Goal: Task Accomplishment & Management: Complete application form

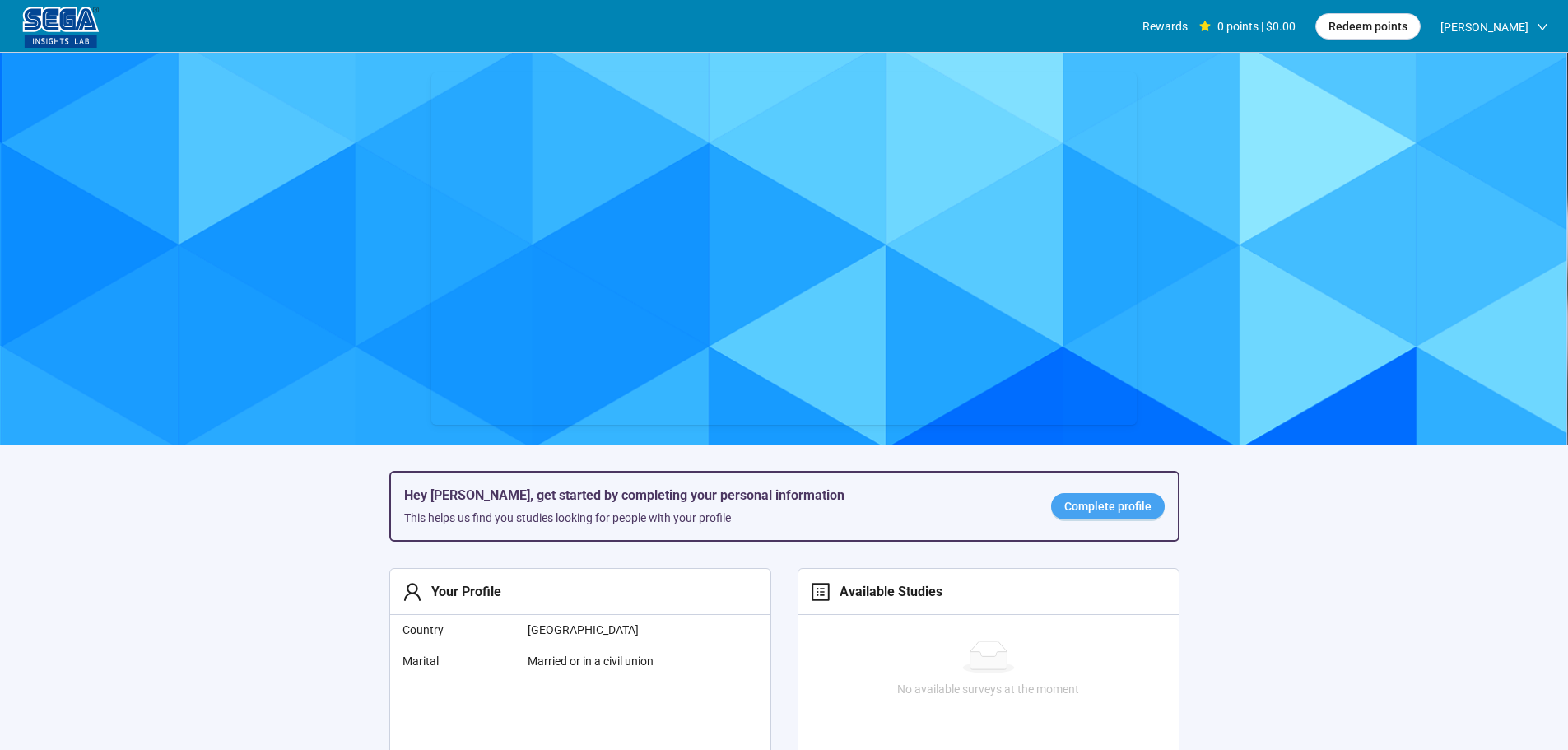
click at [1099, 501] on span "Complete profile" at bounding box center [1109, 506] width 88 height 18
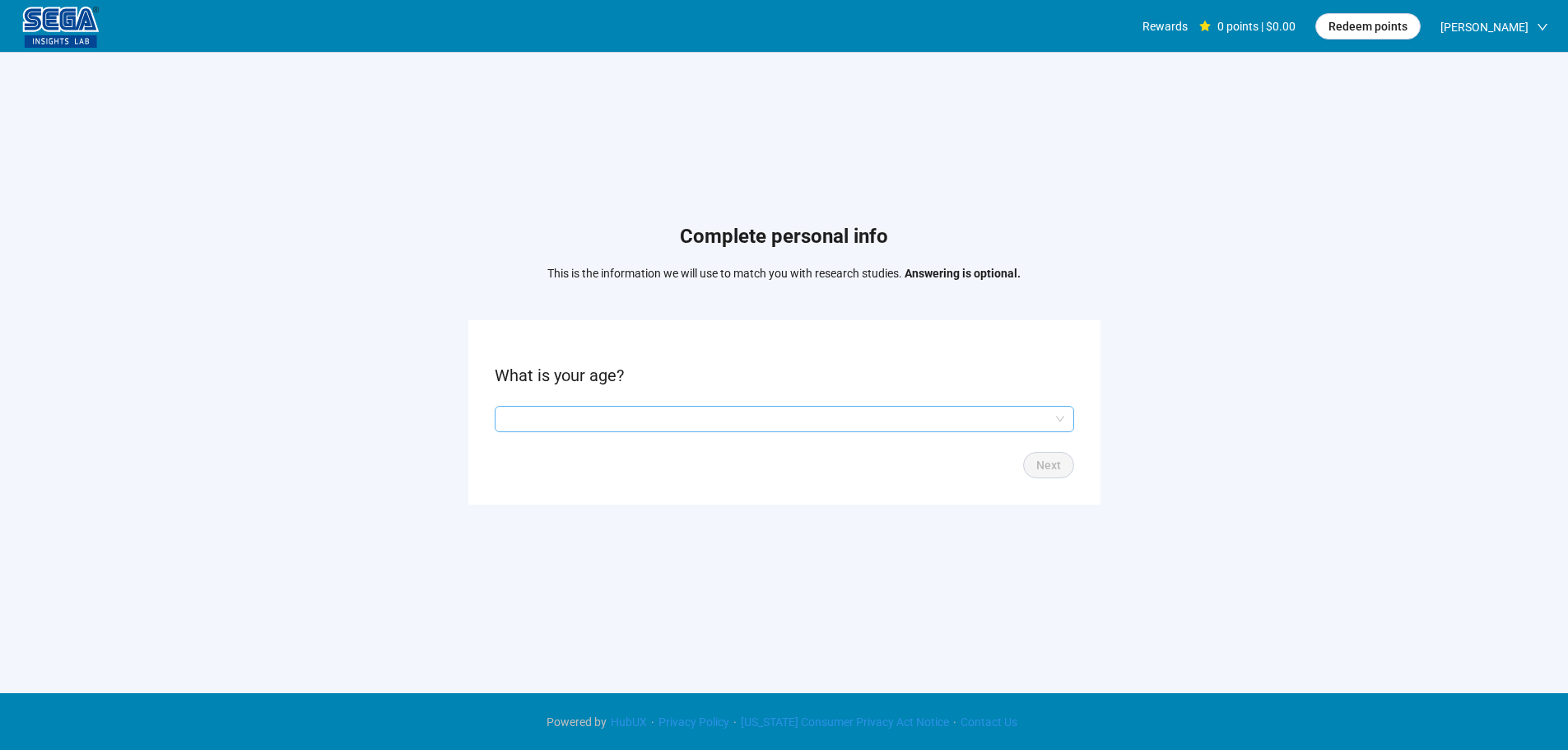
click at [620, 430] on input "search" at bounding box center [785, 419] width 560 height 25
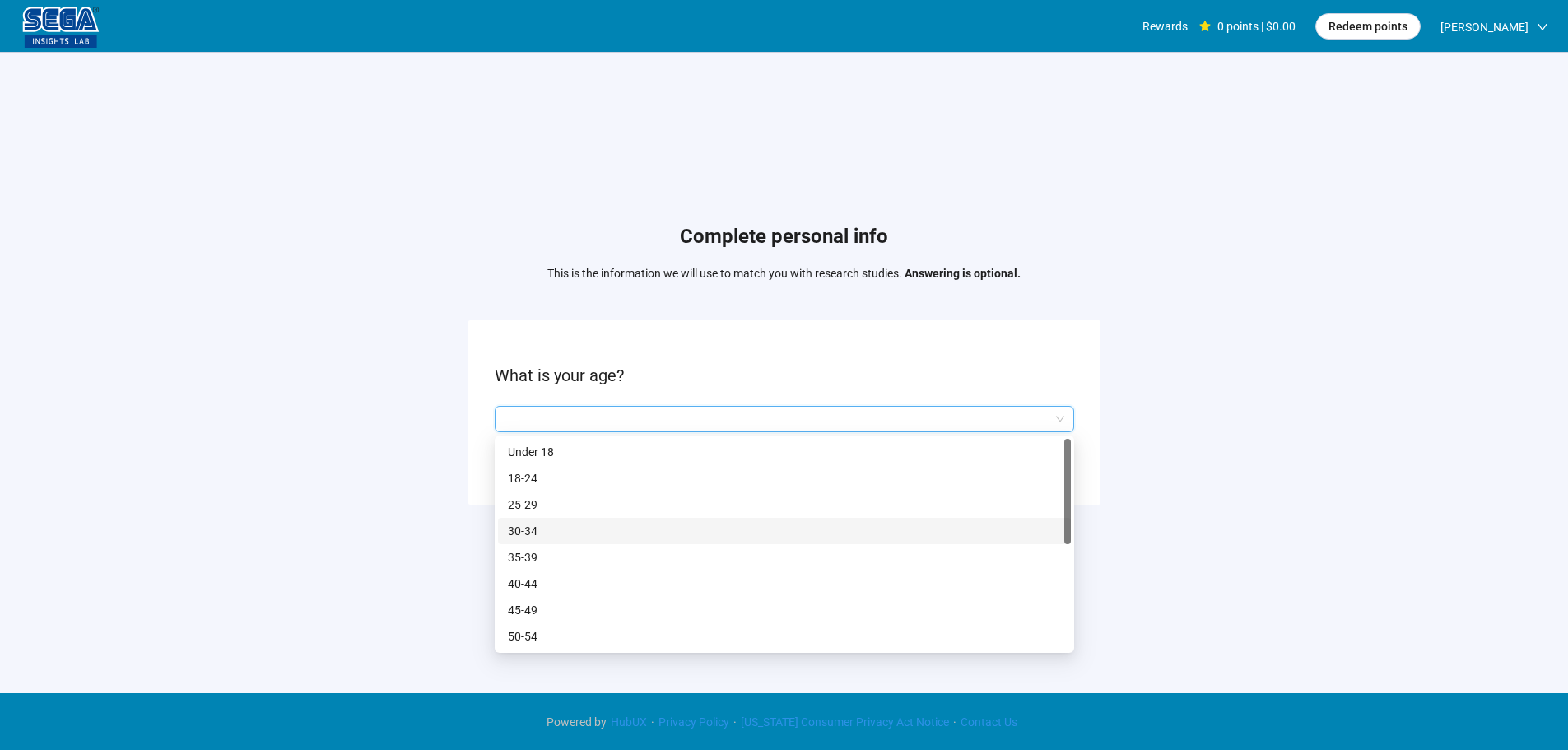
click at [547, 535] on p "30-34" at bounding box center [784, 531] width 553 height 18
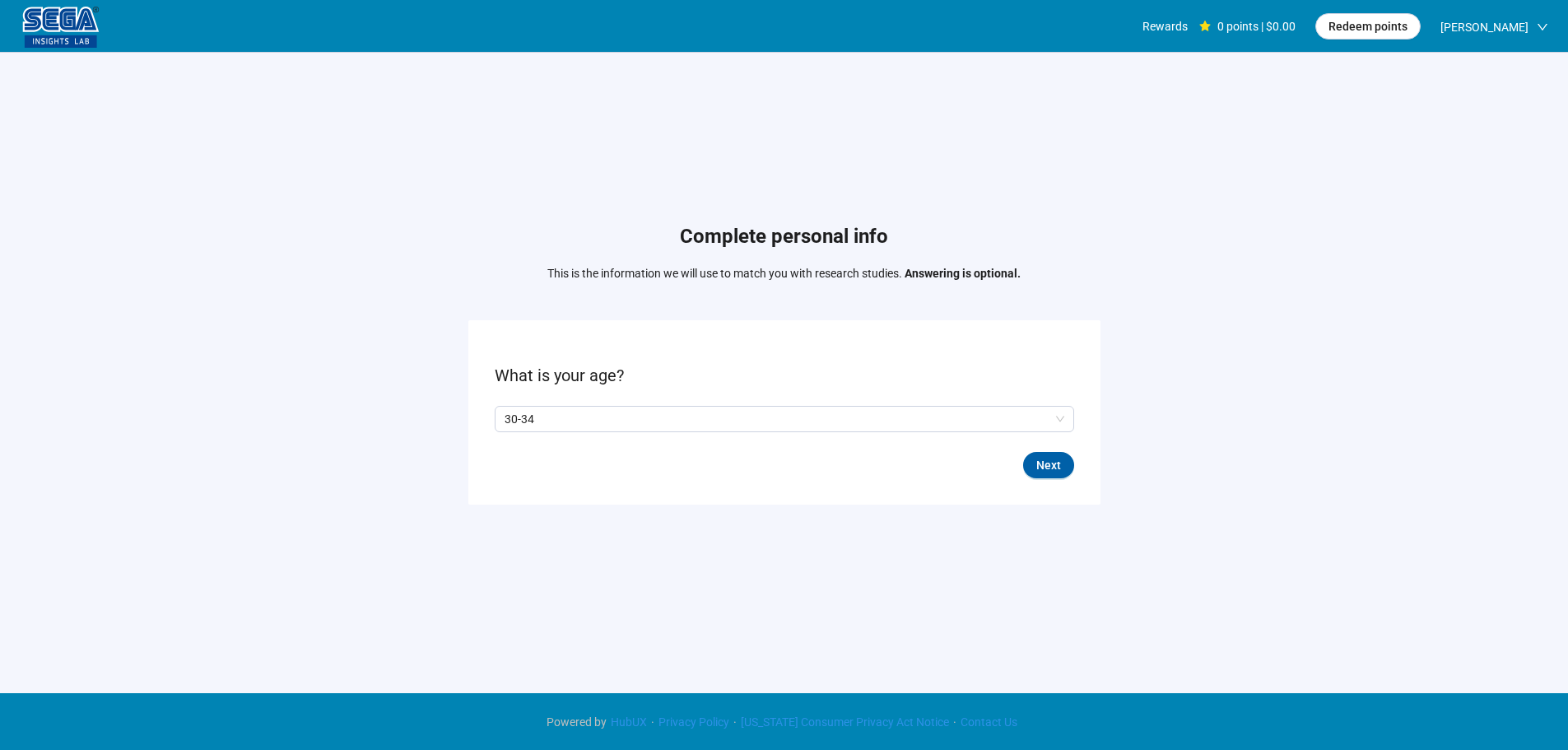
click at [358, 463] on div "Complete personal info This is the information we will use to match you with re…" at bounding box center [784, 367] width 1568 height 630
click at [1041, 457] on span "Next" at bounding box center [1049, 465] width 25 height 18
click at [520, 415] on p "Yes" at bounding box center [520, 419] width 18 height 18
click at [514, 417] on p "Yes" at bounding box center [520, 419] width 18 height 18
click at [1059, 459] on span "Next" at bounding box center [1049, 465] width 25 height 18
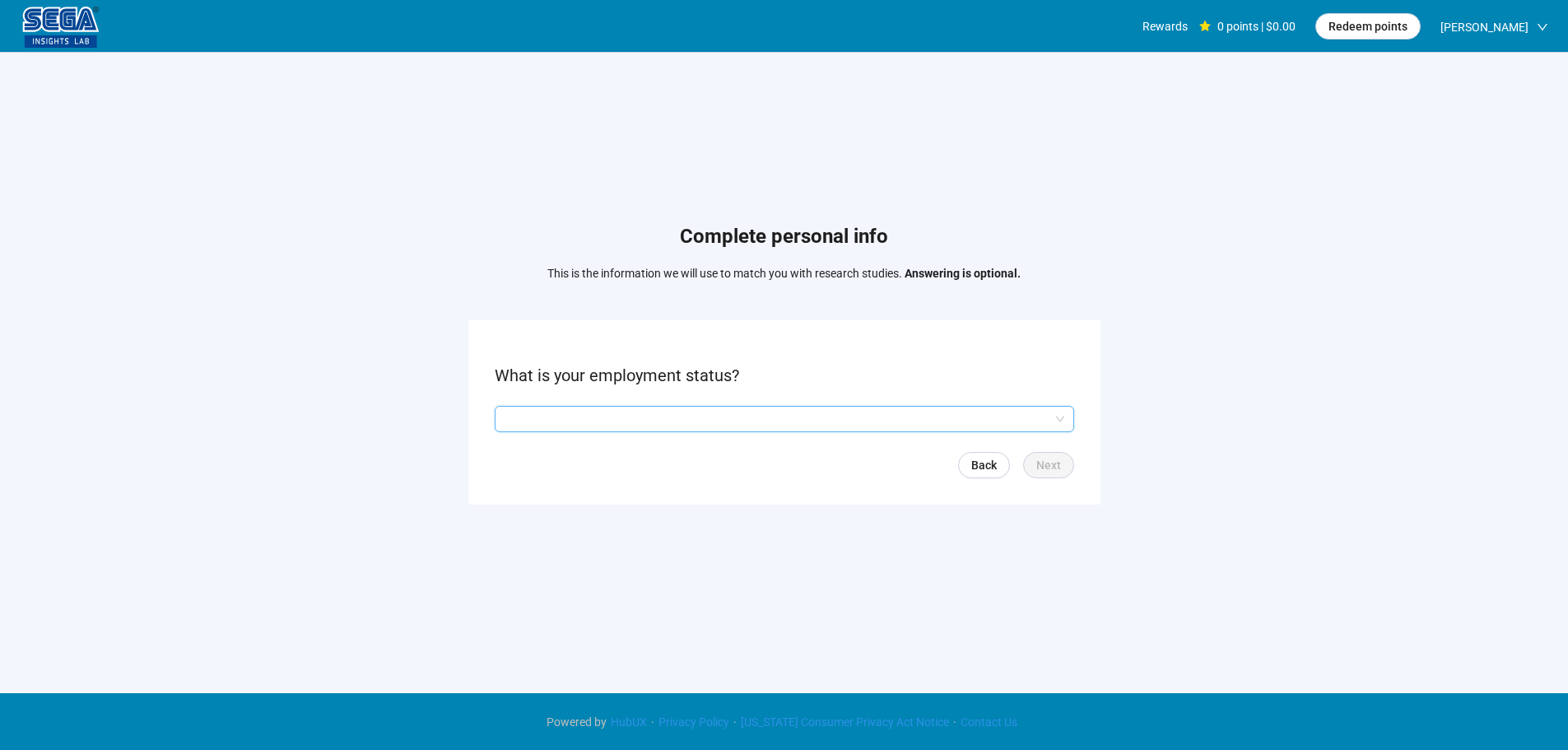
click at [577, 412] on input "search" at bounding box center [785, 419] width 560 height 25
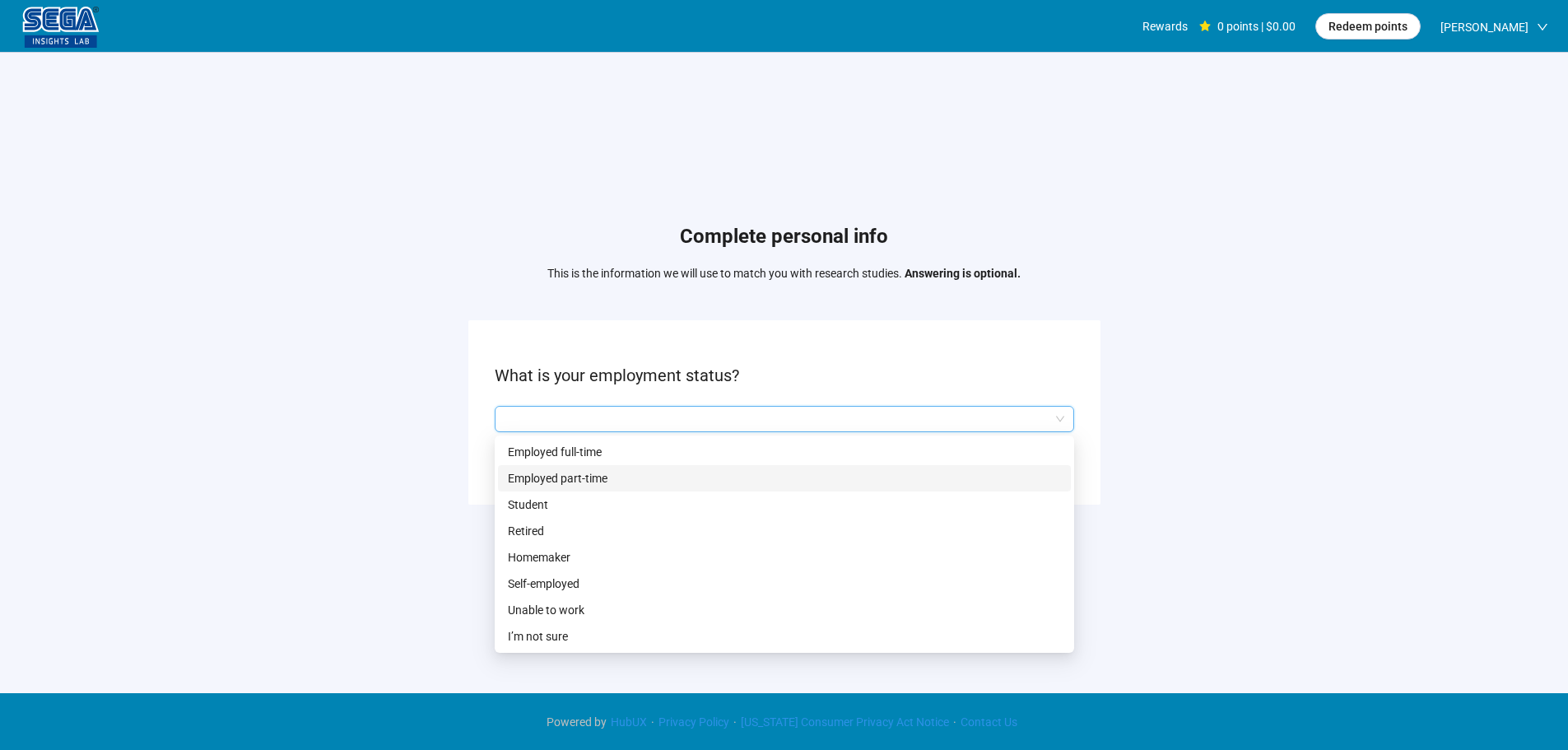
click at [581, 454] on p "Employed full-time" at bounding box center [784, 451] width 553 height 18
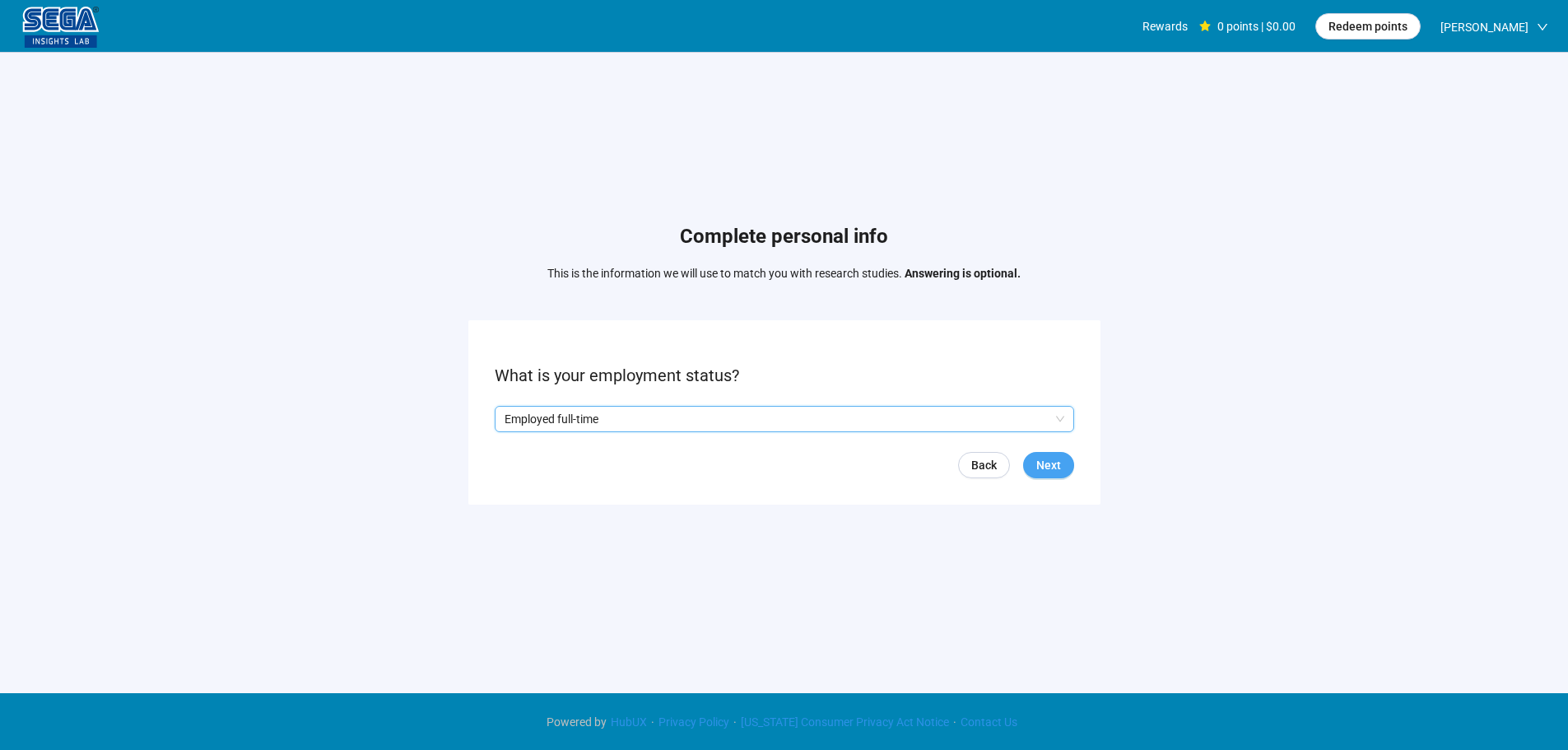
click at [1063, 468] on button "Next" at bounding box center [1049, 465] width 51 height 26
click at [559, 415] on input "search" at bounding box center [785, 419] width 560 height 25
click at [544, 411] on input "search" at bounding box center [785, 419] width 560 height 25
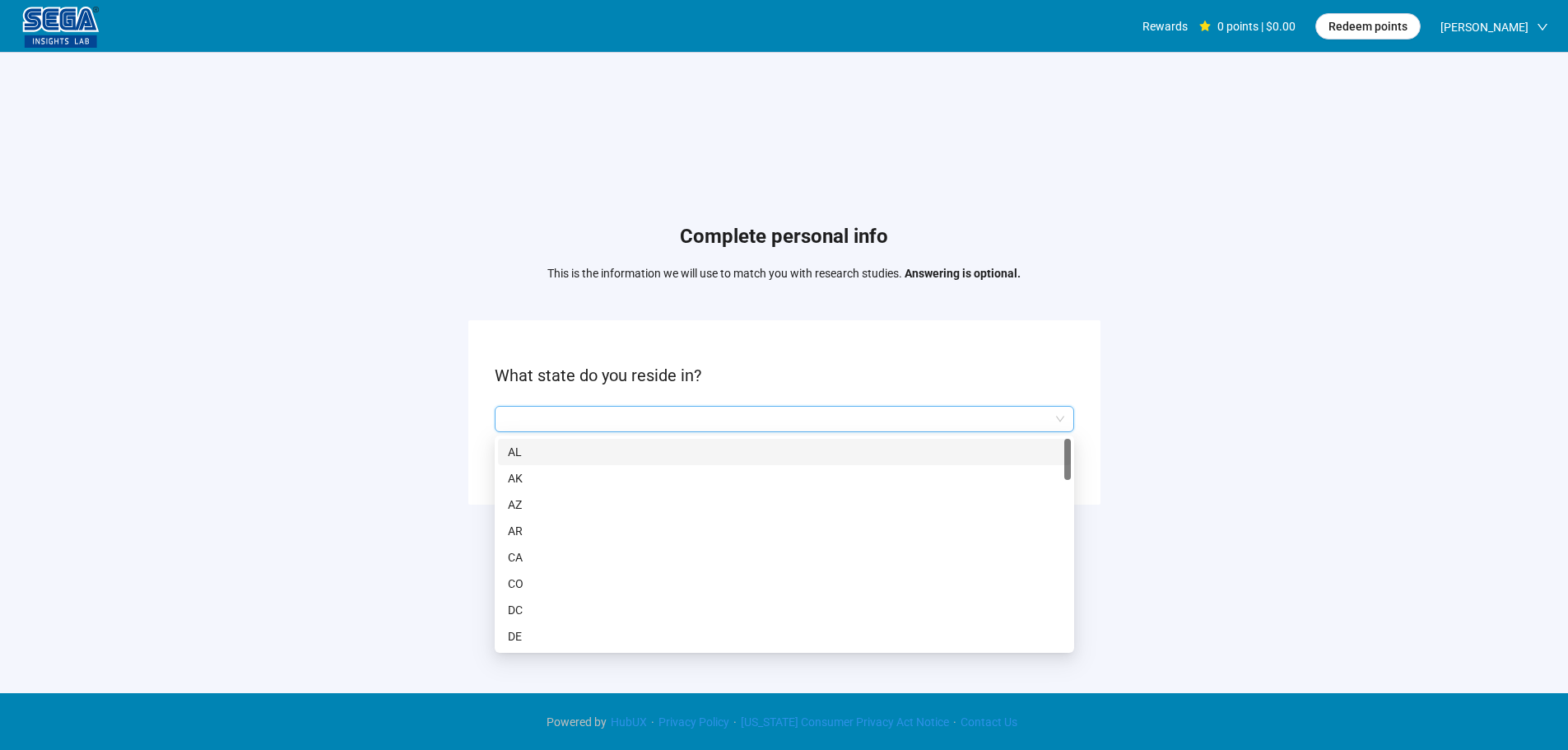
click at [536, 446] on p "AL" at bounding box center [784, 451] width 553 height 18
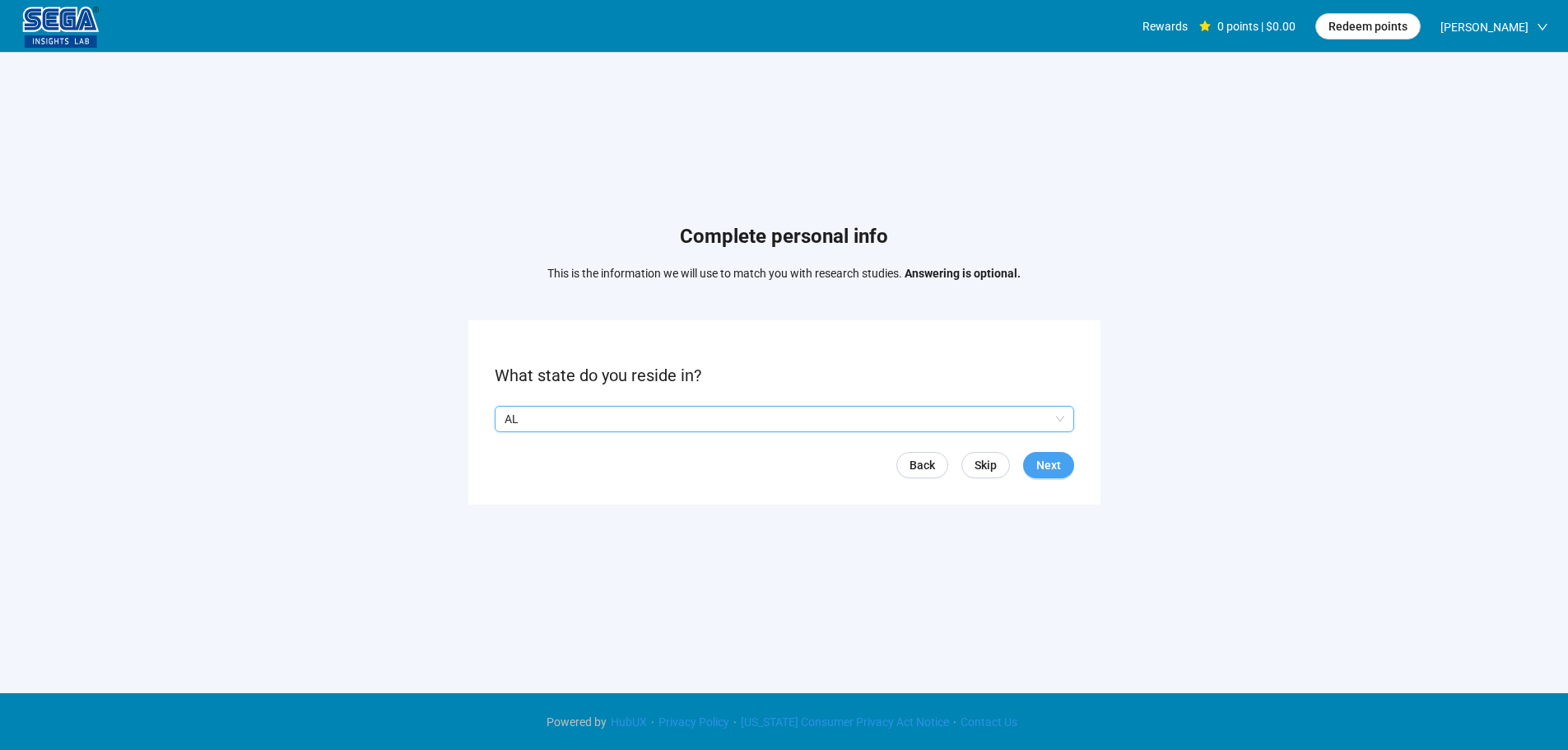
click at [1047, 462] on span "Next" at bounding box center [1049, 465] width 25 height 18
click at [640, 409] on input "search" at bounding box center [785, 419] width 560 height 25
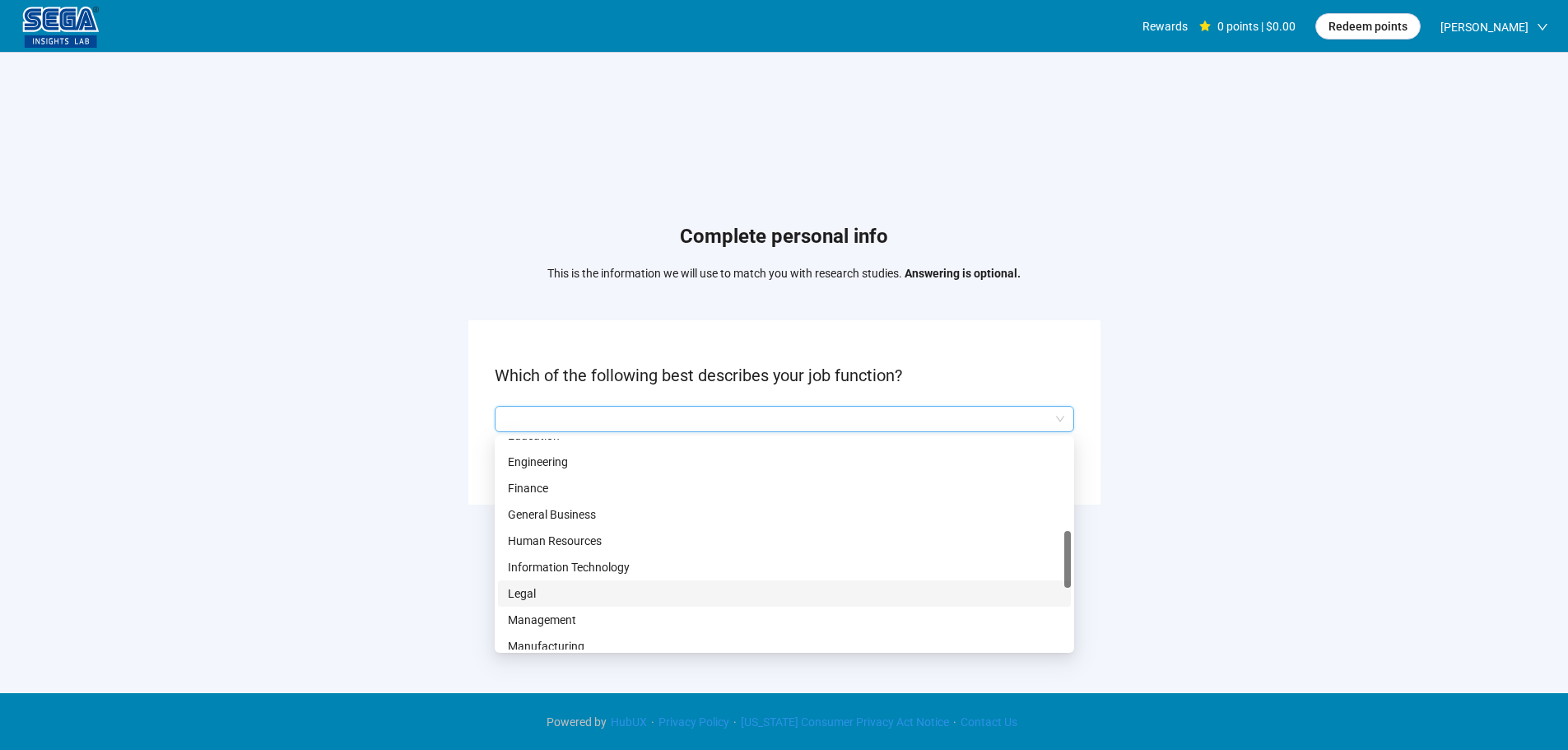
scroll to position [494, 0]
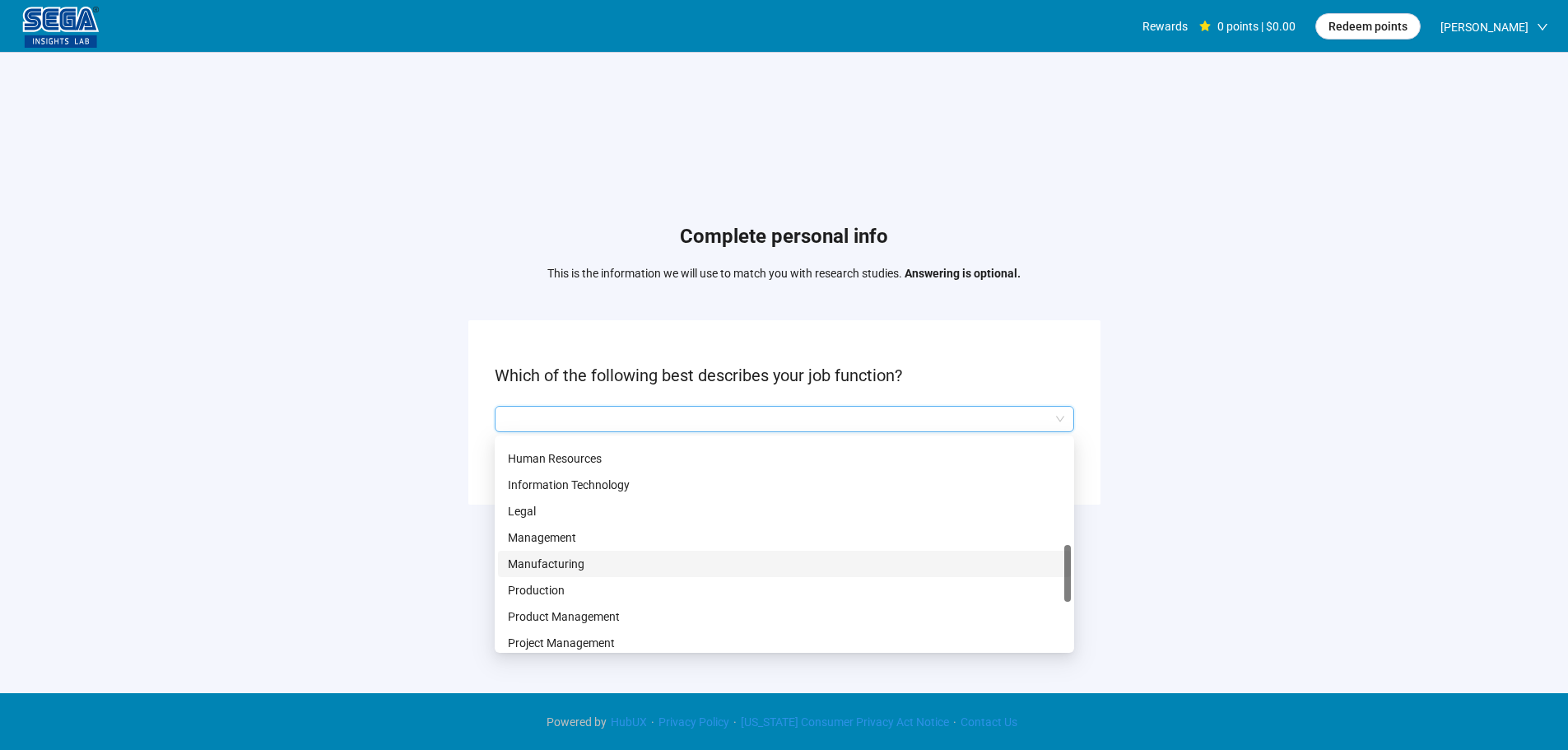
click at [567, 558] on p "Manufacturing" at bounding box center [784, 564] width 553 height 18
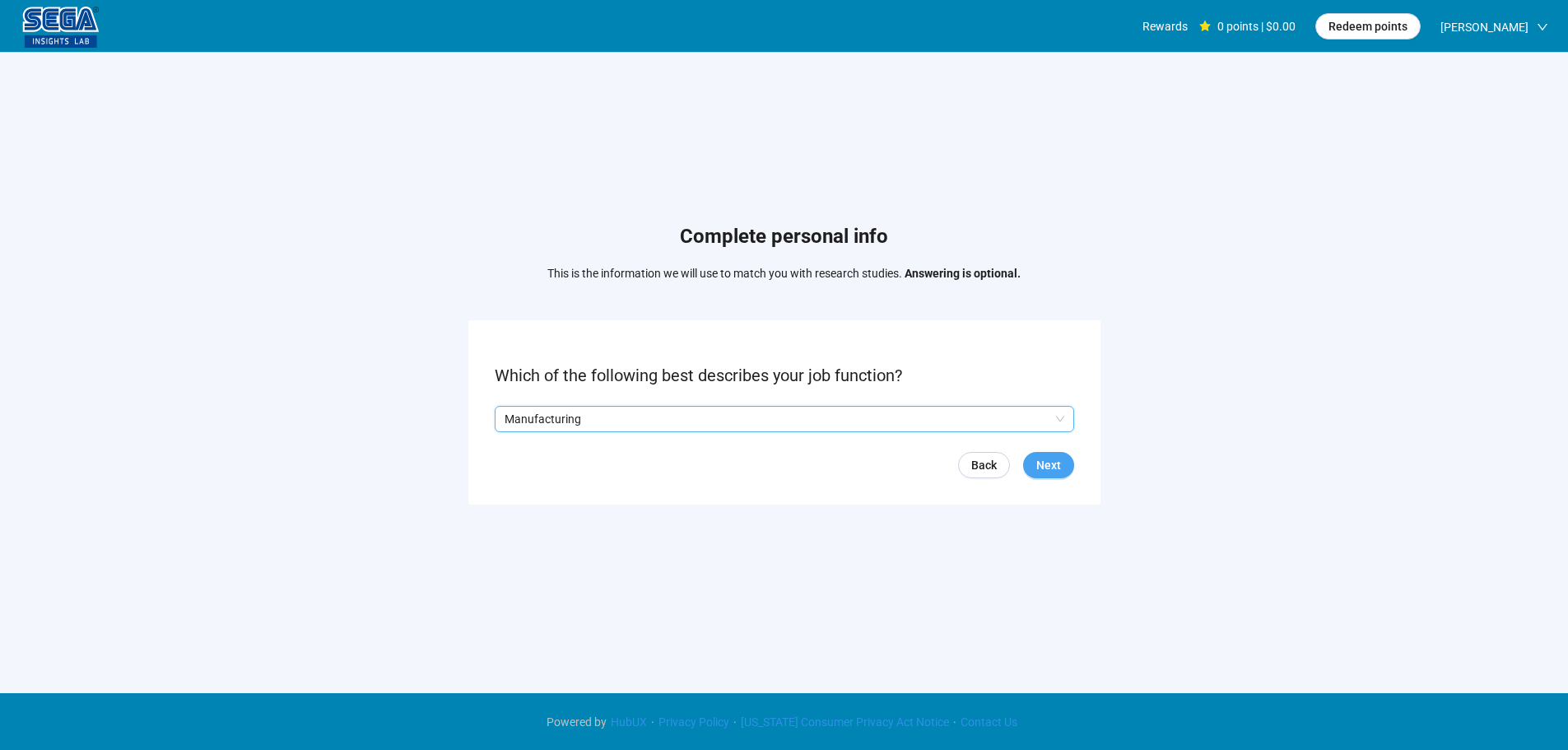
click at [1051, 465] on span "Next" at bounding box center [1049, 465] width 25 height 18
click at [634, 424] on input "search" at bounding box center [785, 419] width 560 height 25
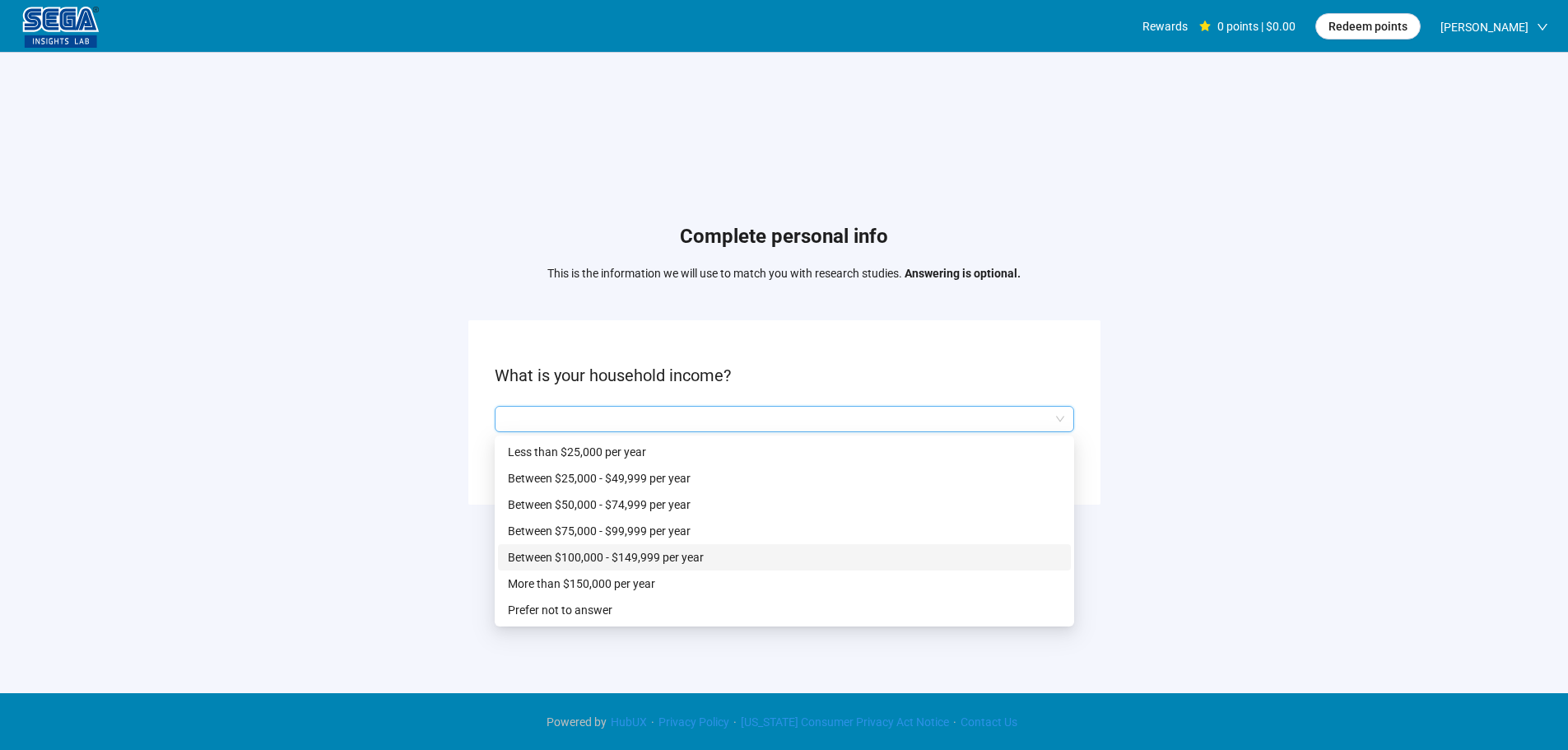
scroll to position [1, 0]
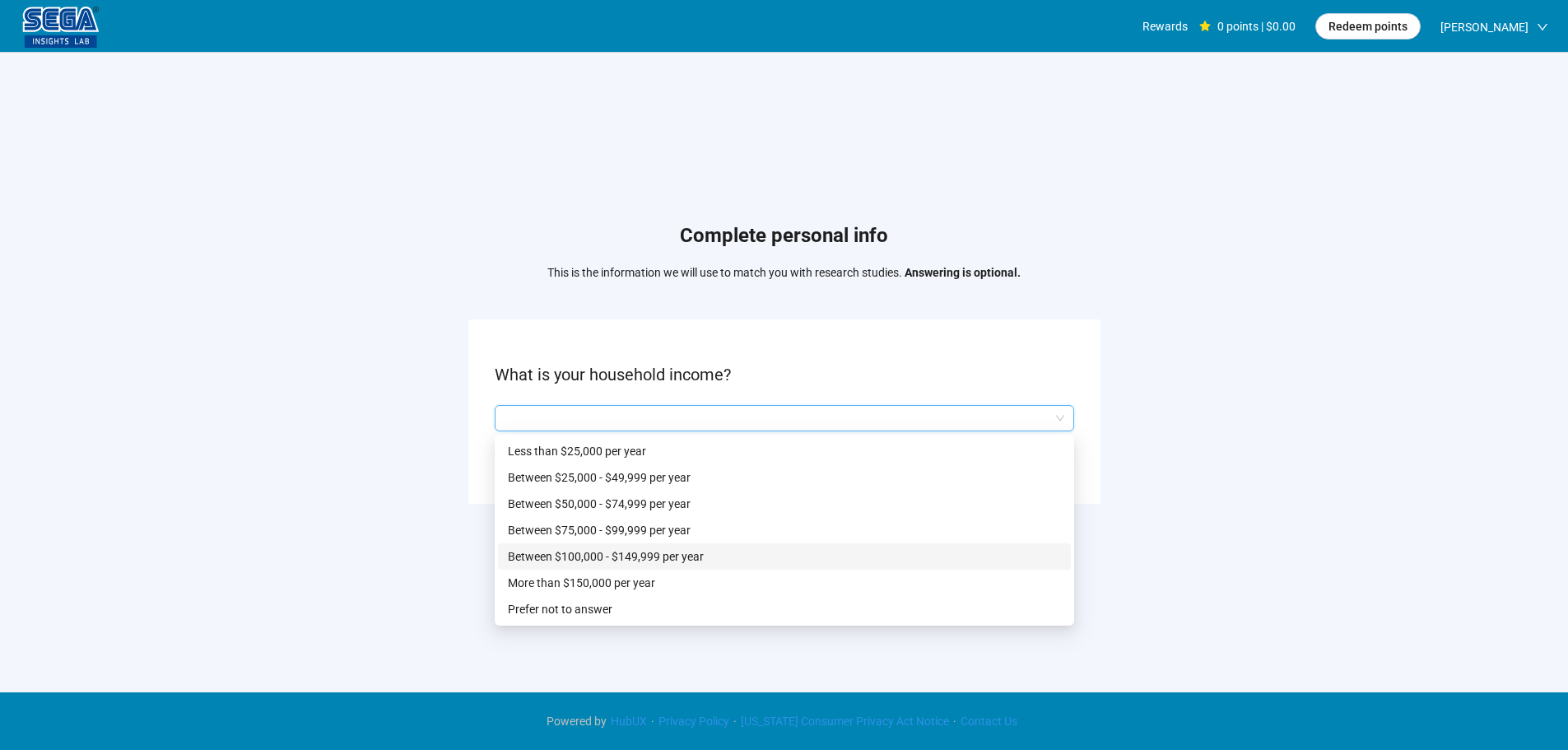
click at [626, 549] on p "Between $100,000 - $149,999 per year" at bounding box center [784, 556] width 553 height 18
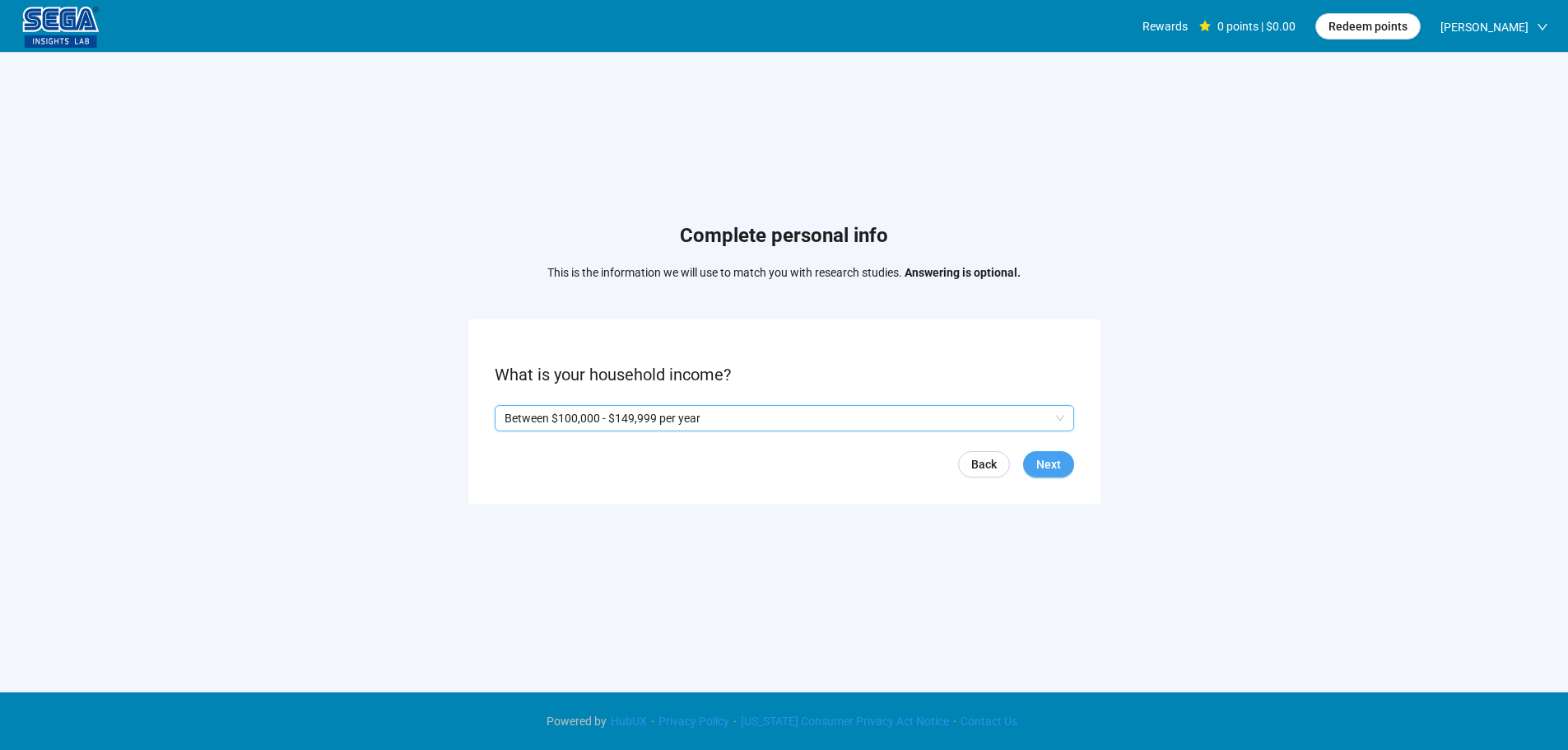
click at [1061, 469] on button "Next" at bounding box center [1049, 464] width 51 height 26
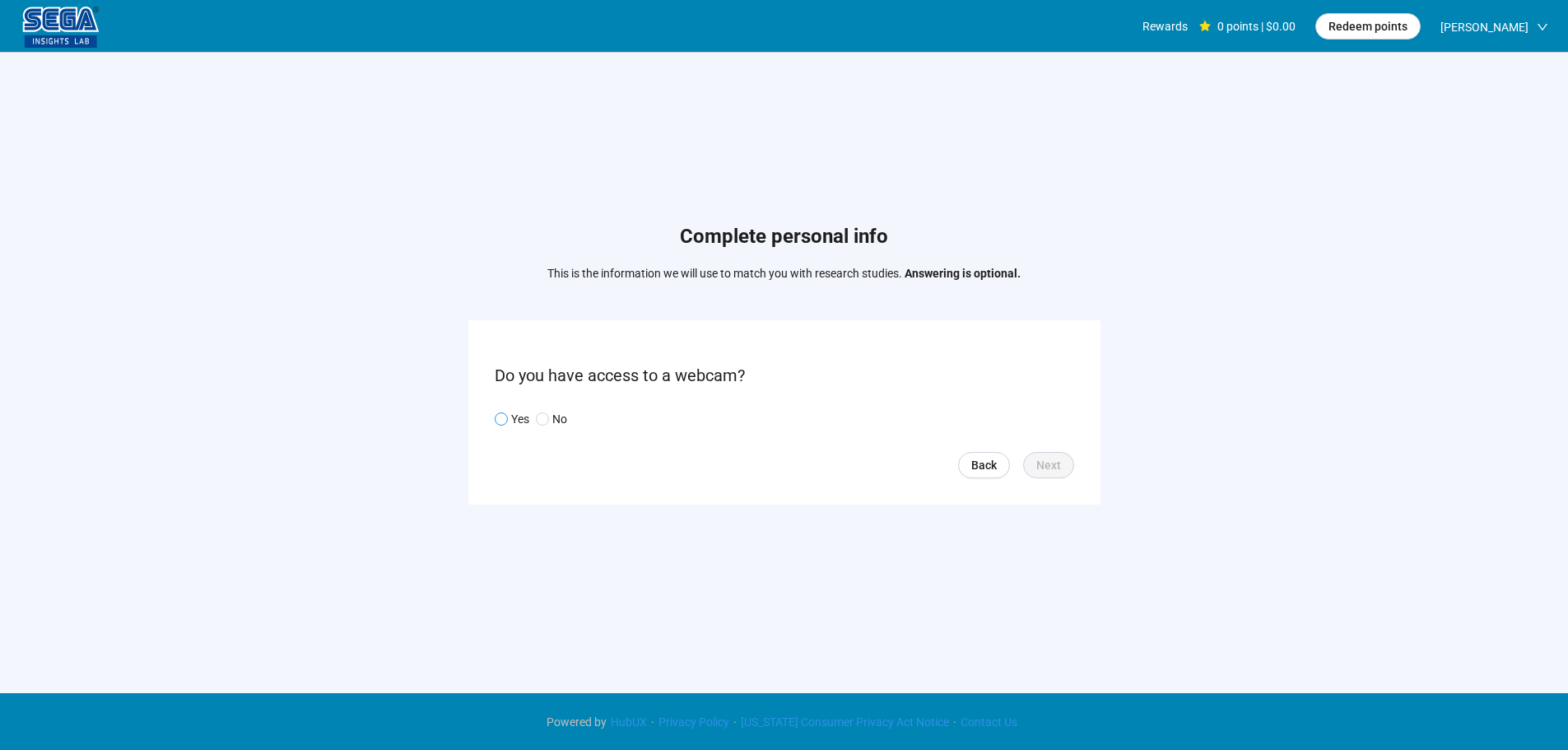
click at [527, 422] on p "Yes" at bounding box center [520, 419] width 18 height 18
click at [1058, 453] on button "Next" at bounding box center [1049, 465] width 51 height 26
click at [577, 408] on input "search" at bounding box center [785, 419] width 560 height 25
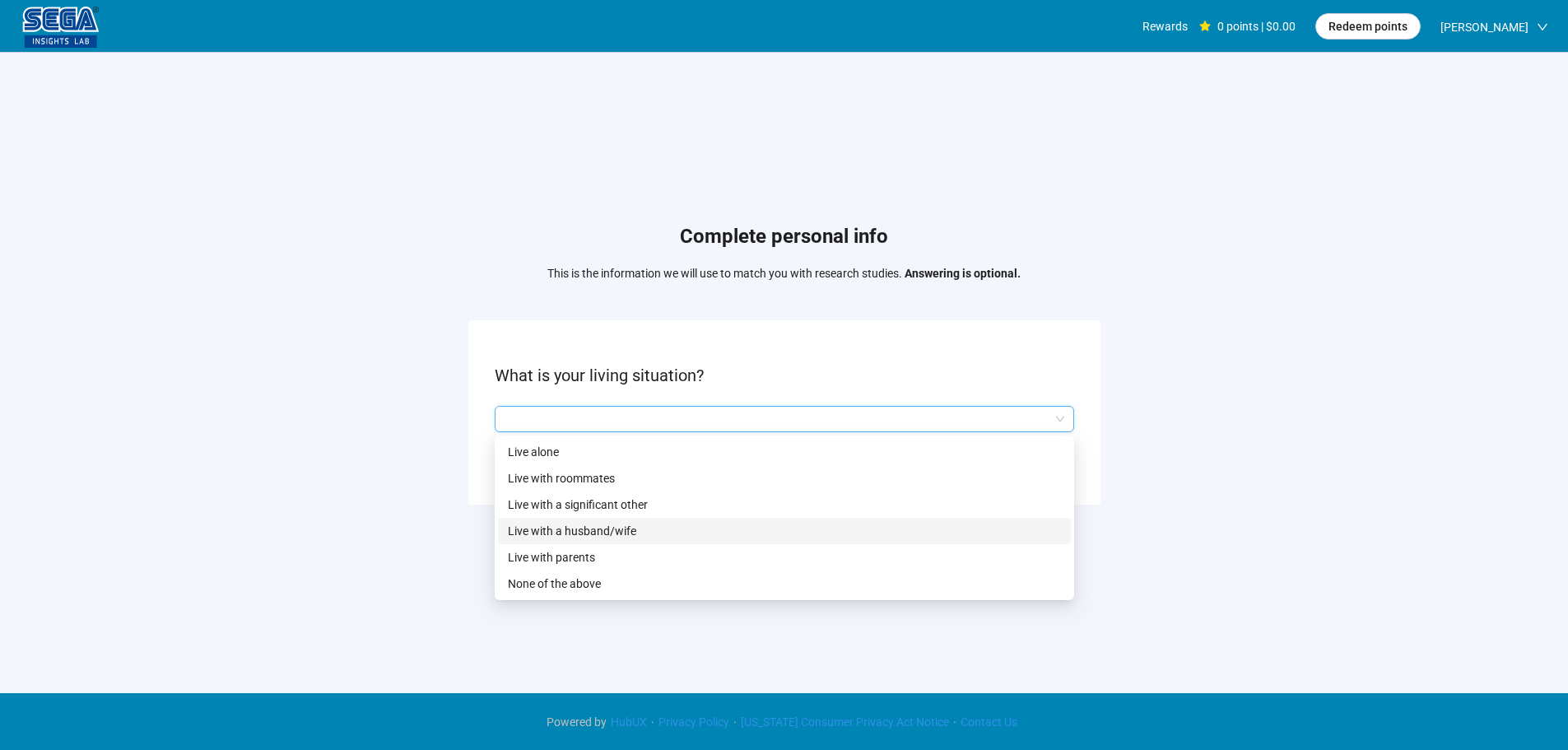
click at [620, 531] on p "Live with a husband/wife" at bounding box center [784, 531] width 553 height 18
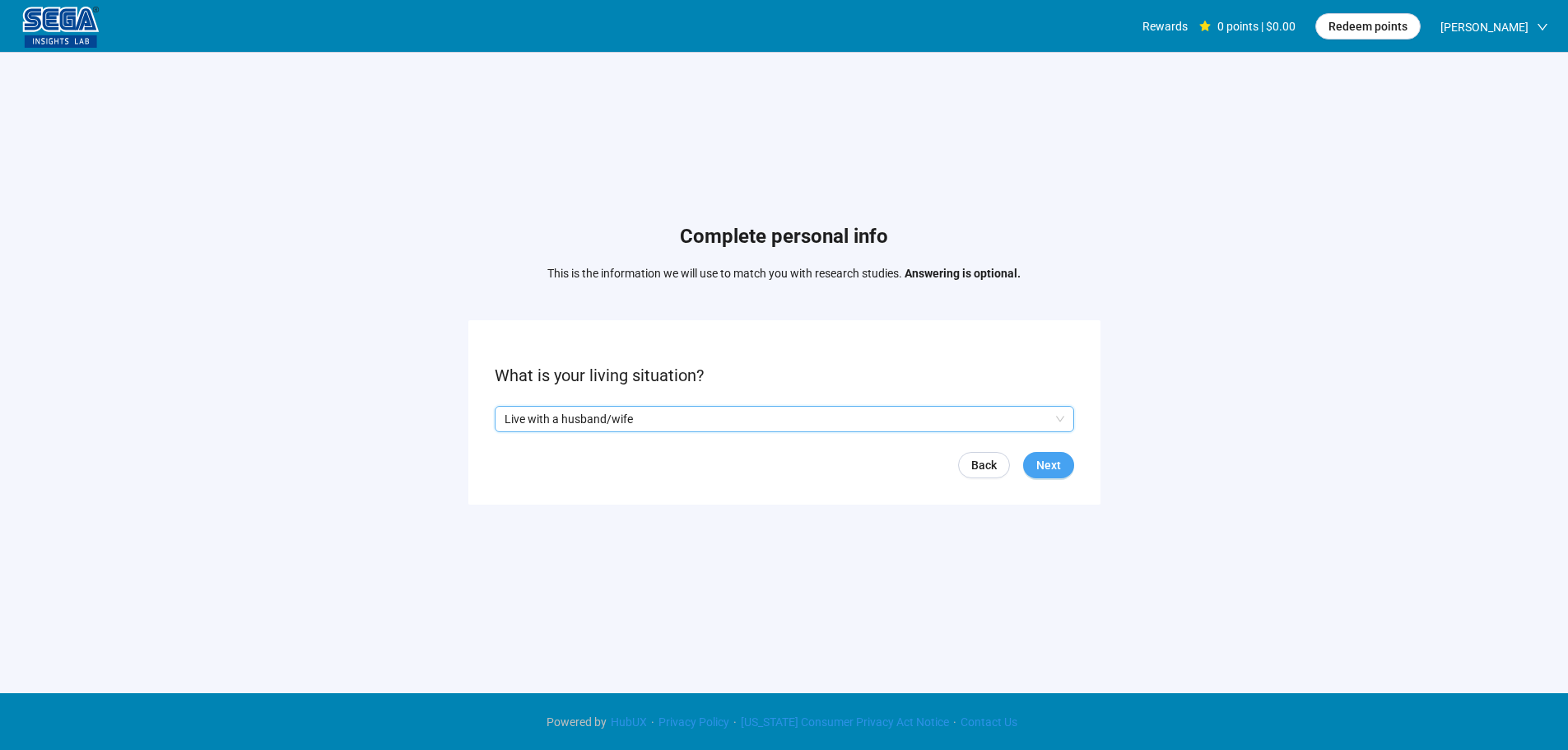
click at [1066, 457] on button "Next" at bounding box center [1049, 465] width 51 height 26
click at [615, 415] on input "search" at bounding box center [785, 419] width 560 height 25
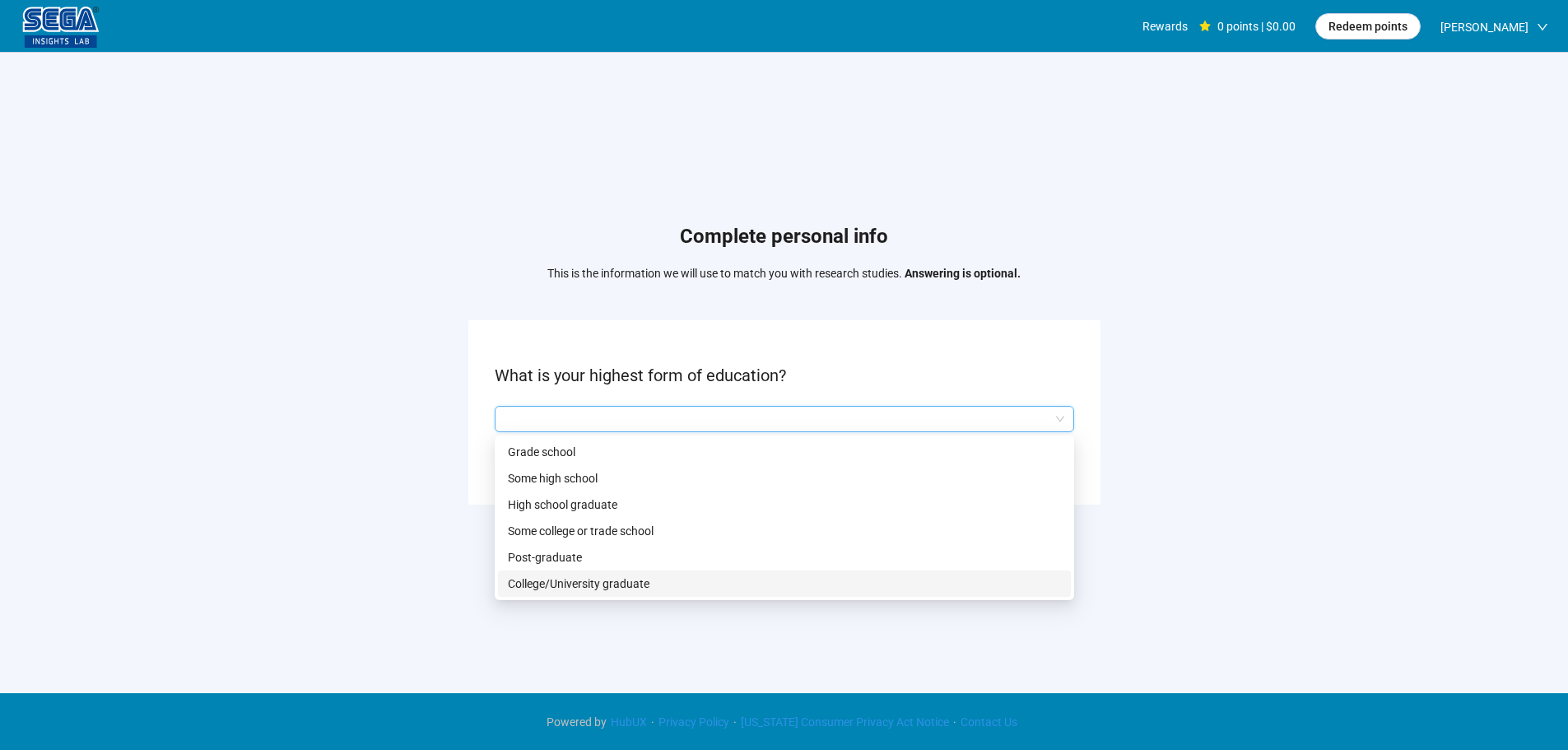
click at [586, 586] on p "College/University graduate" at bounding box center [784, 584] width 553 height 18
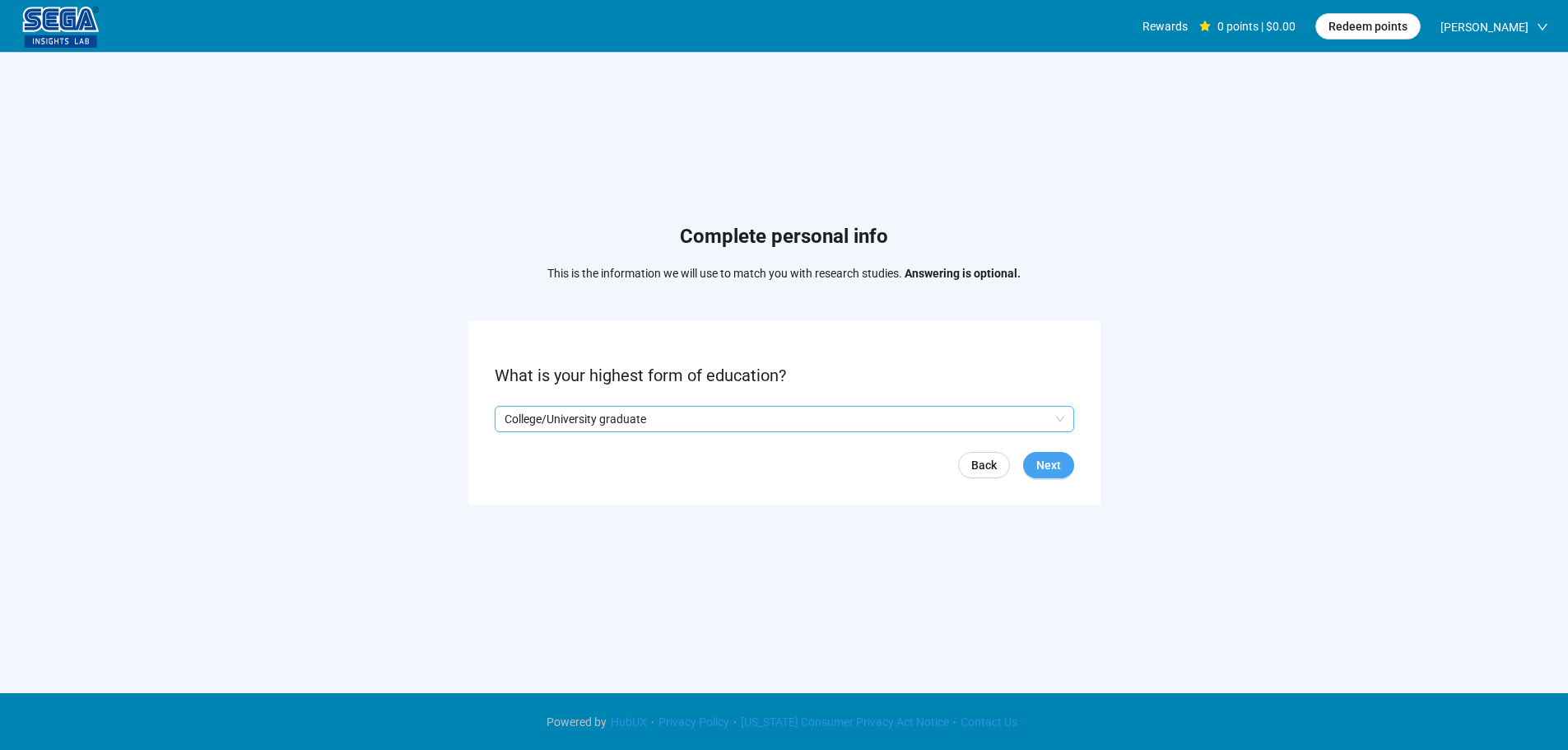
click at [1040, 474] on button "Next" at bounding box center [1049, 465] width 51 height 26
click at [581, 399] on form "What is your ethnicity? Back Next" at bounding box center [784, 411] width 632 height 183
click at [580, 414] on input "search" at bounding box center [785, 419] width 560 height 25
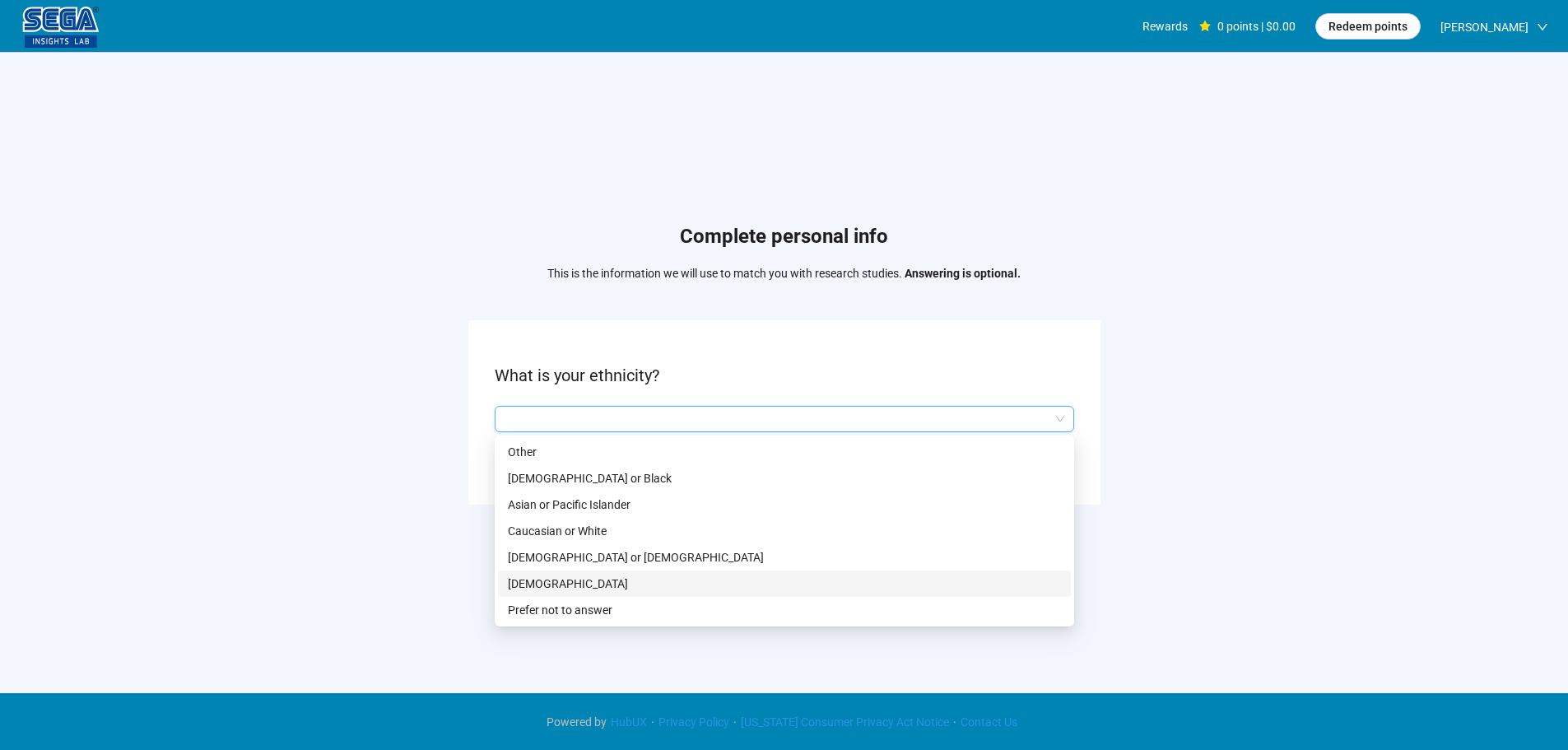
scroll to position [1, 0]
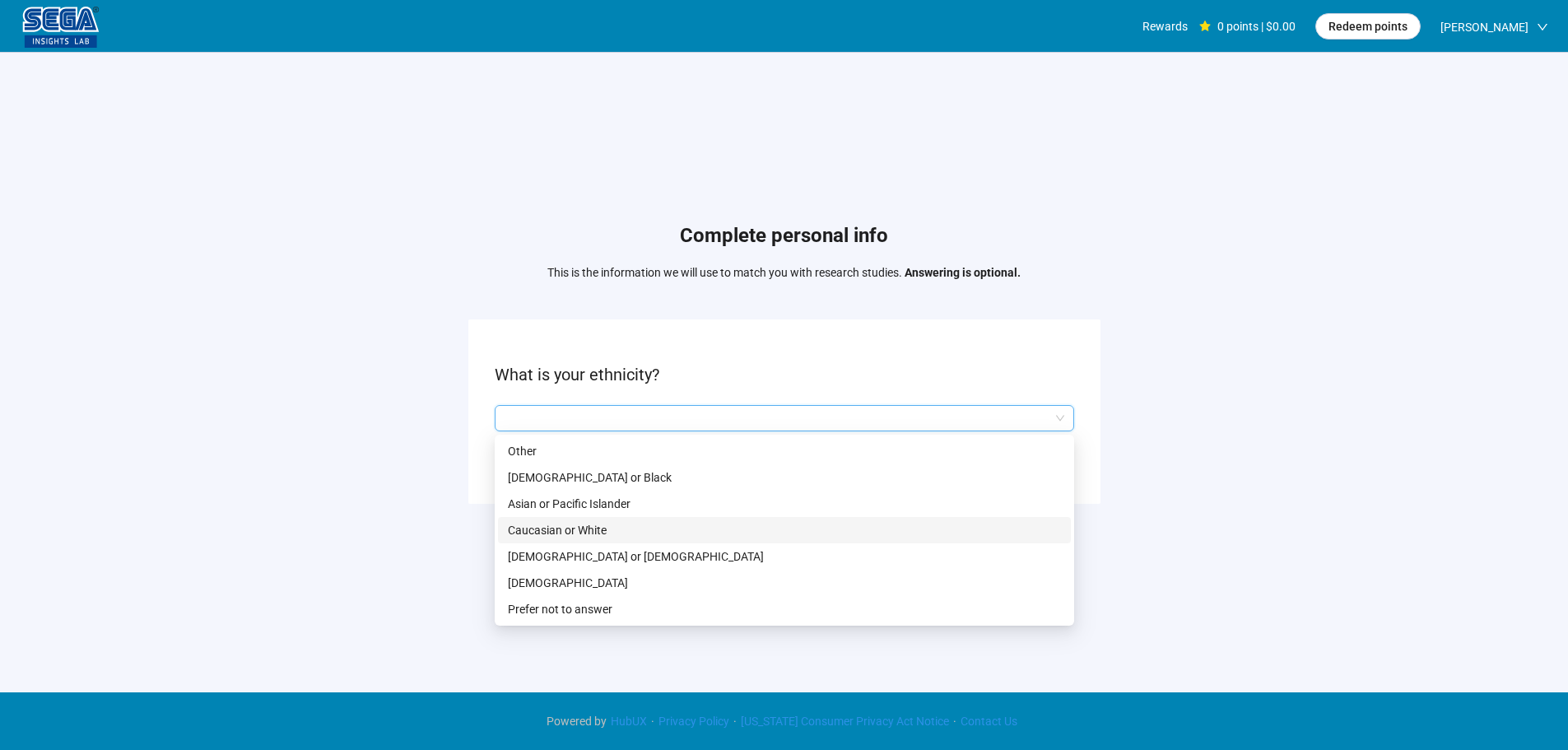
click at [586, 530] on p "Caucasian or White" at bounding box center [784, 530] width 553 height 18
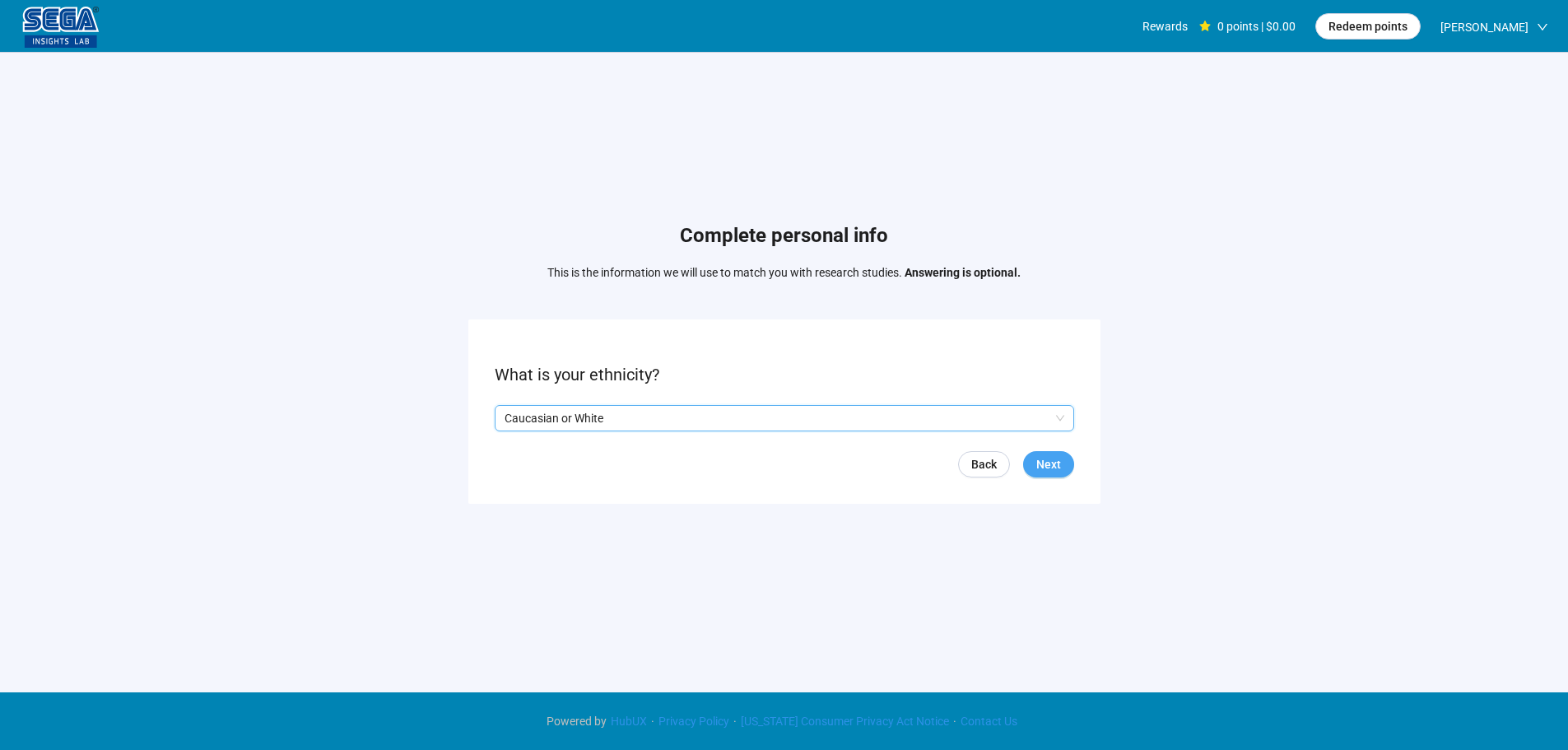
click at [1043, 463] on span "Next" at bounding box center [1049, 464] width 25 height 18
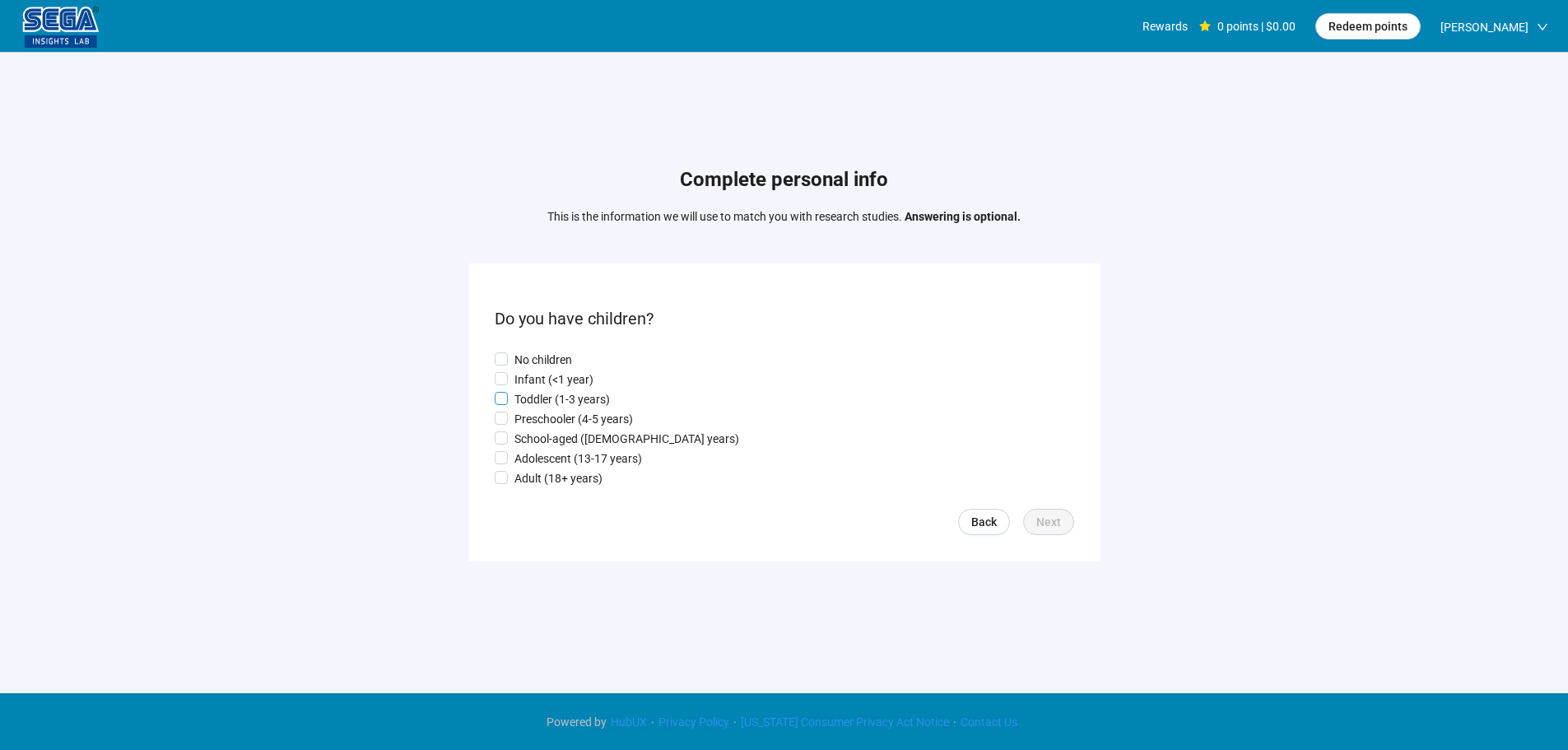
click at [572, 400] on p "Toddler (1-3 years)" at bounding box center [562, 400] width 96 height 18
click at [1052, 525] on span "Next" at bounding box center [1049, 522] width 25 height 18
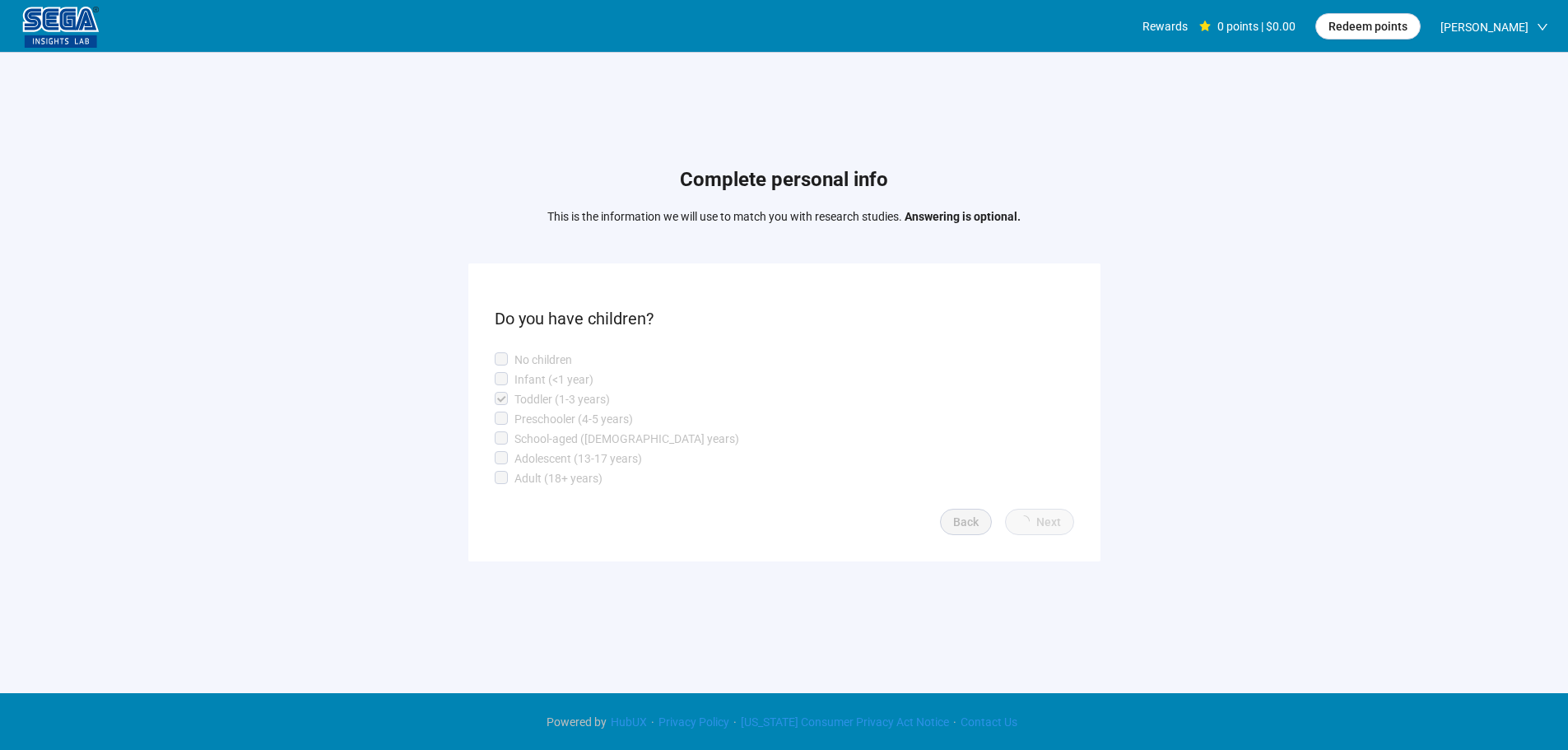
scroll to position [1, 0]
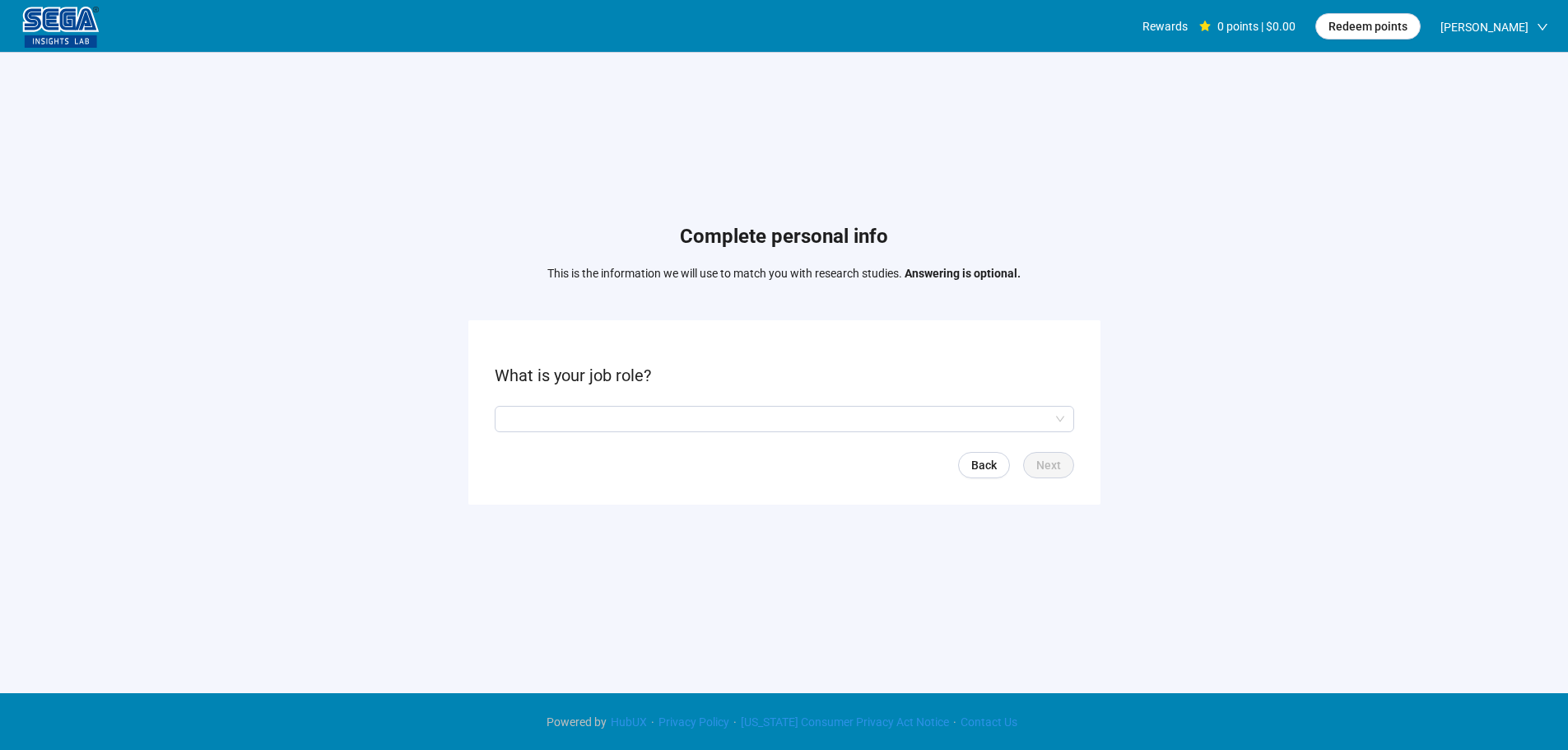
click at [572, 402] on form "What is your job role? Back Next" at bounding box center [784, 411] width 632 height 183
click at [595, 435] on form "What is your job role? Back Next" at bounding box center [784, 411] width 632 height 183
click at [602, 425] on input "search" at bounding box center [785, 419] width 560 height 25
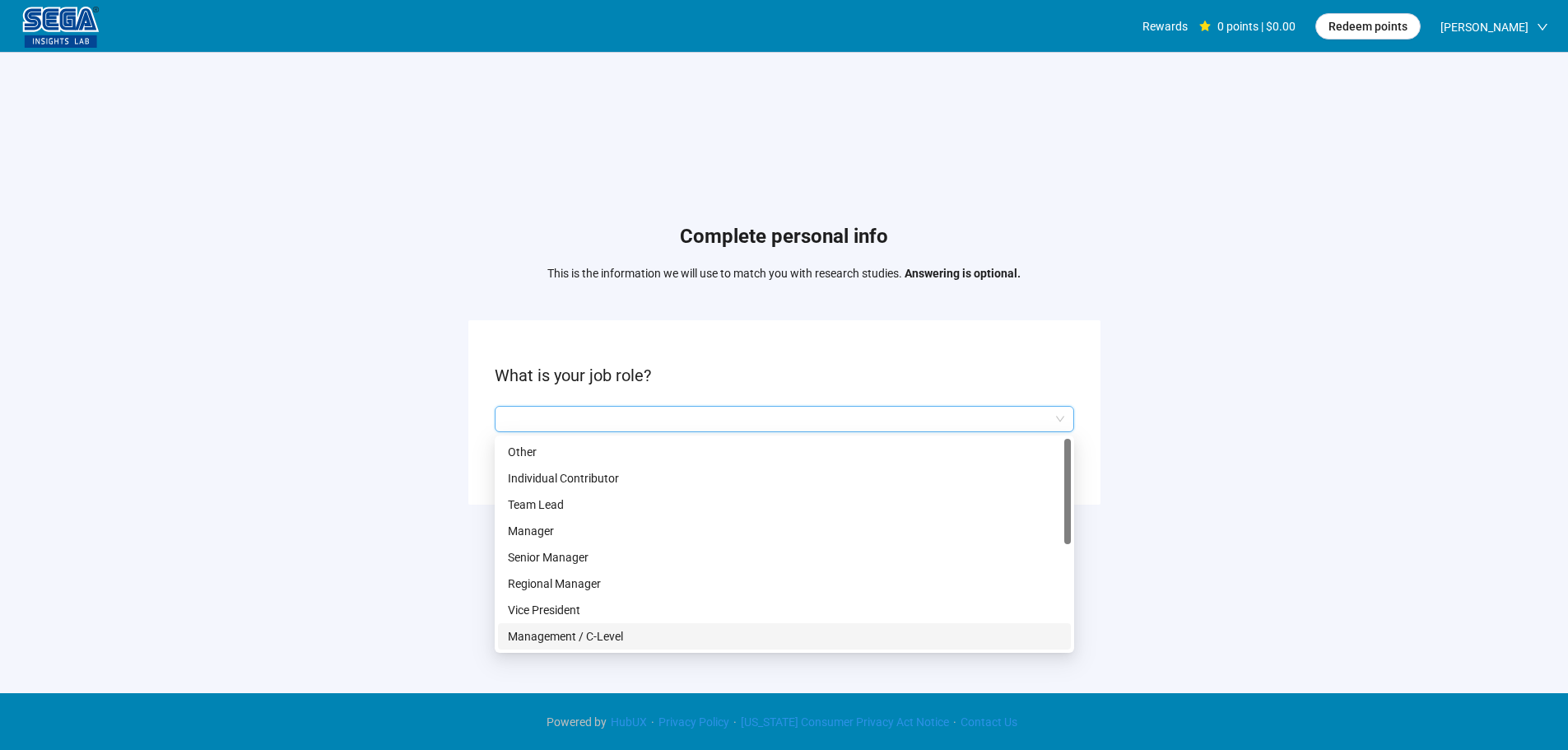
click at [586, 632] on p "Management / C-Level" at bounding box center [784, 636] width 553 height 18
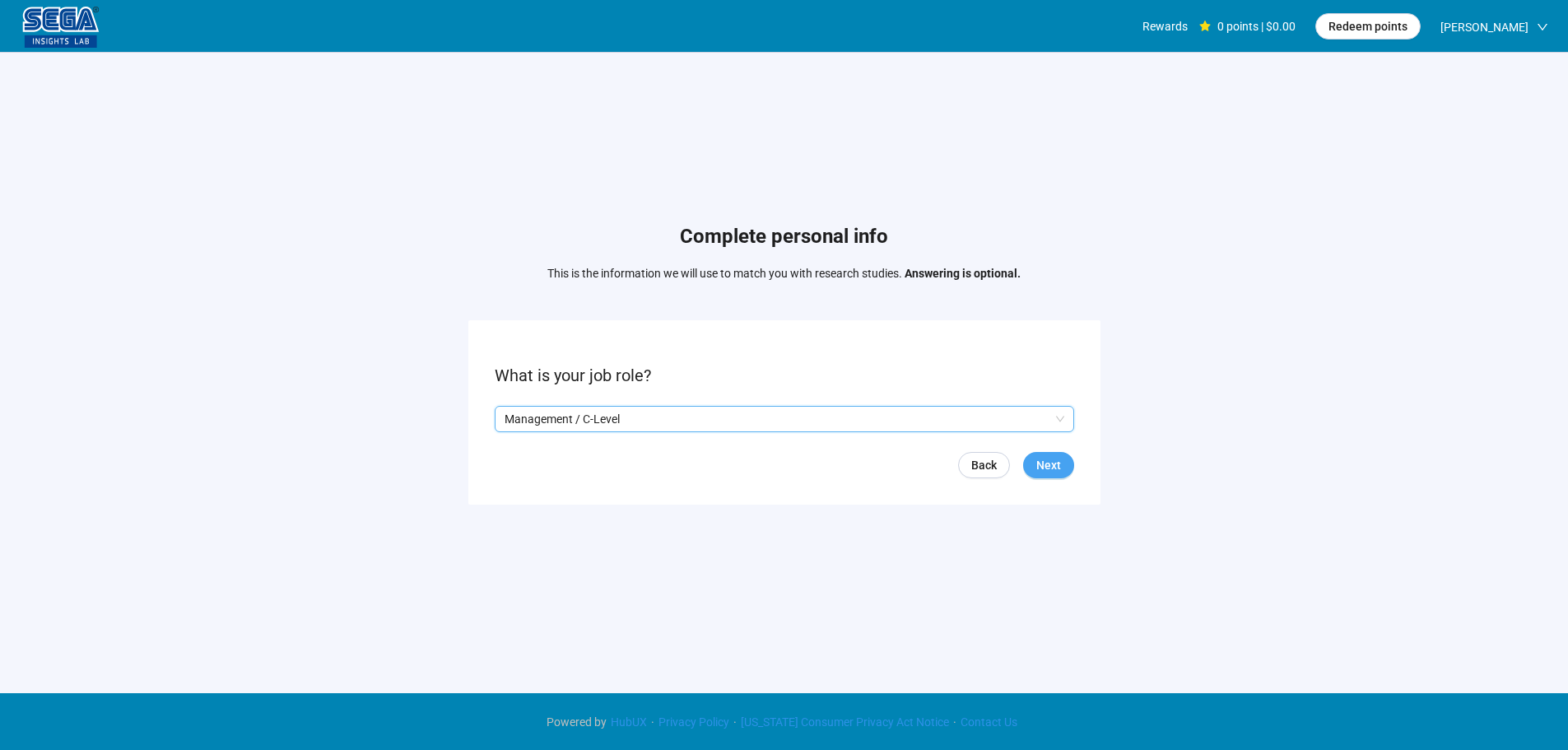
click at [1044, 466] on span "Next" at bounding box center [1049, 465] width 25 height 18
click at [513, 420] on input "search" at bounding box center [785, 419] width 560 height 25
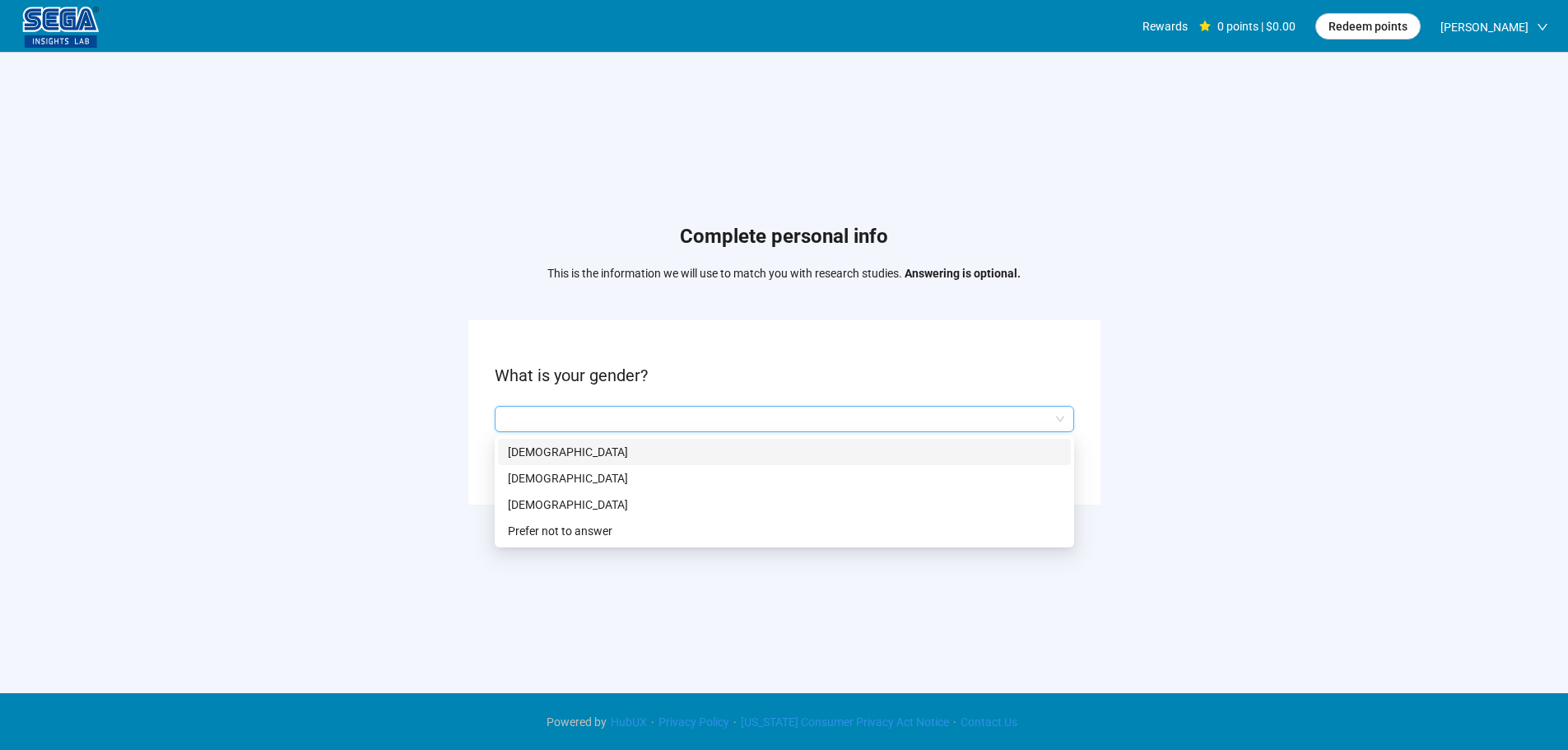
click at [527, 474] on p "[DEMOGRAPHIC_DATA]" at bounding box center [784, 478] width 553 height 18
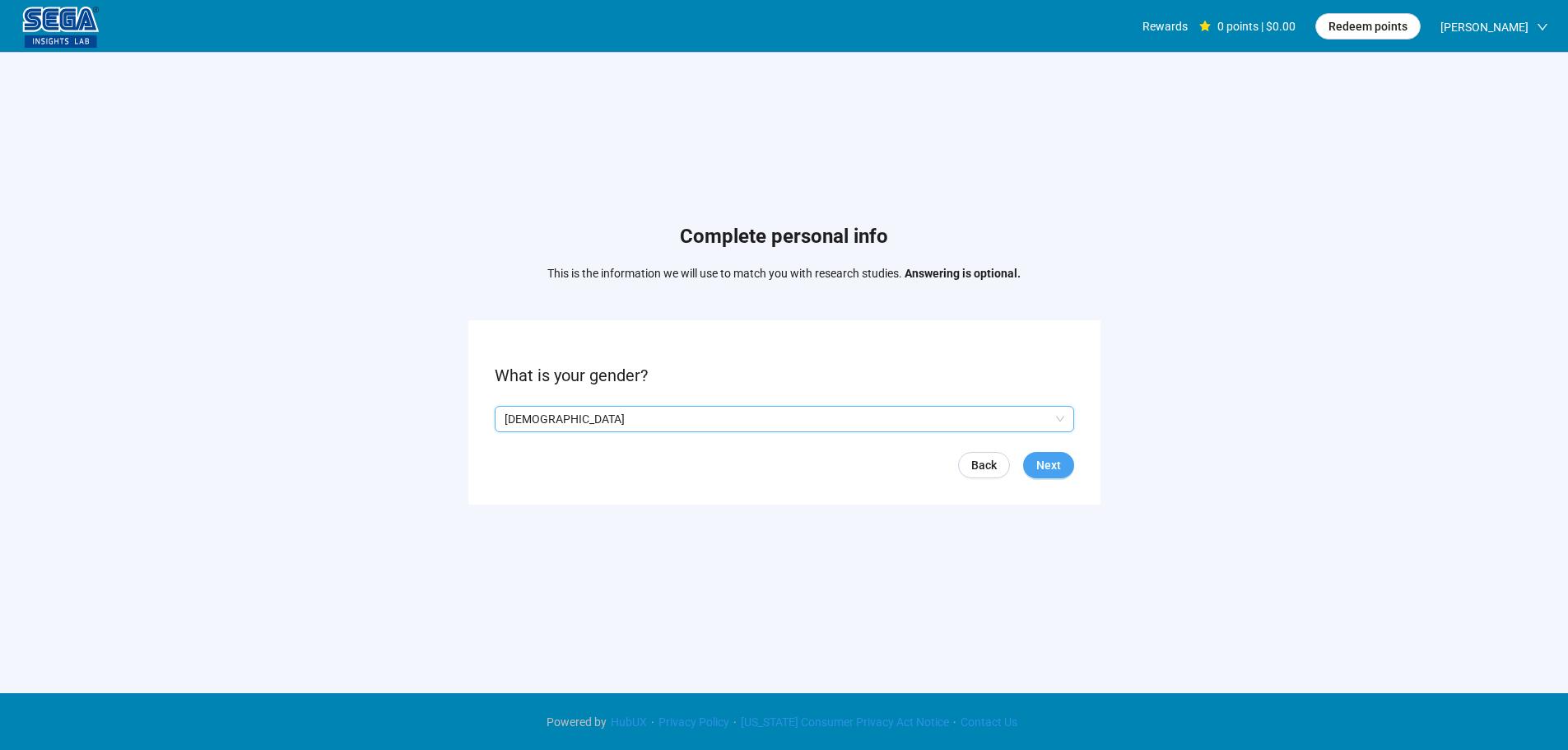
click at [1045, 472] on span "Next" at bounding box center [1049, 465] width 25 height 18
click at [542, 422] on input at bounding box center [531, 419] width 72 height 25
type input "**"
click at [1064, 462] on button "Next" at bounding box center [1049, 465] width 51 height 26
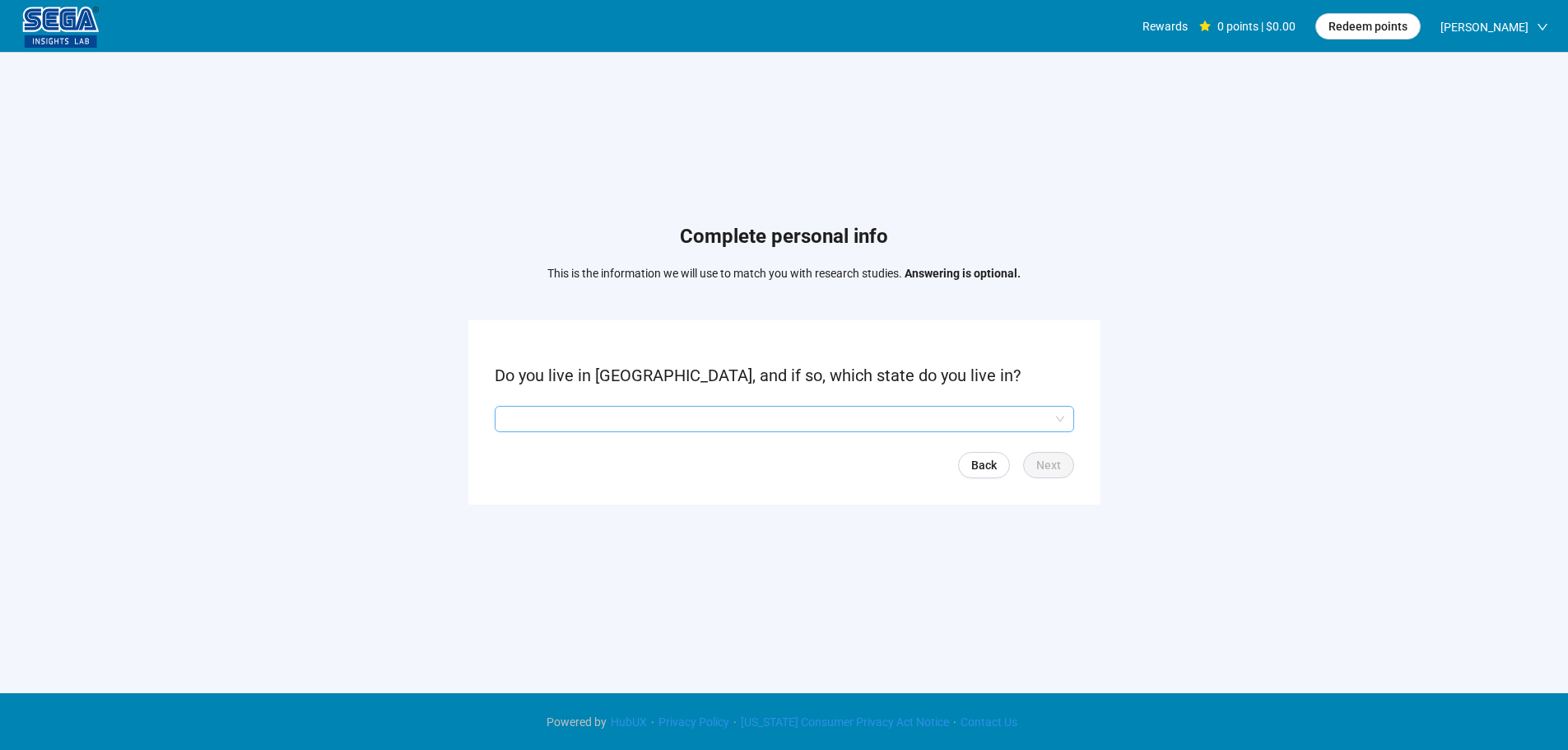
click at [571, 413] on input "search" at bounding box center [785, 419] width 560 height 25
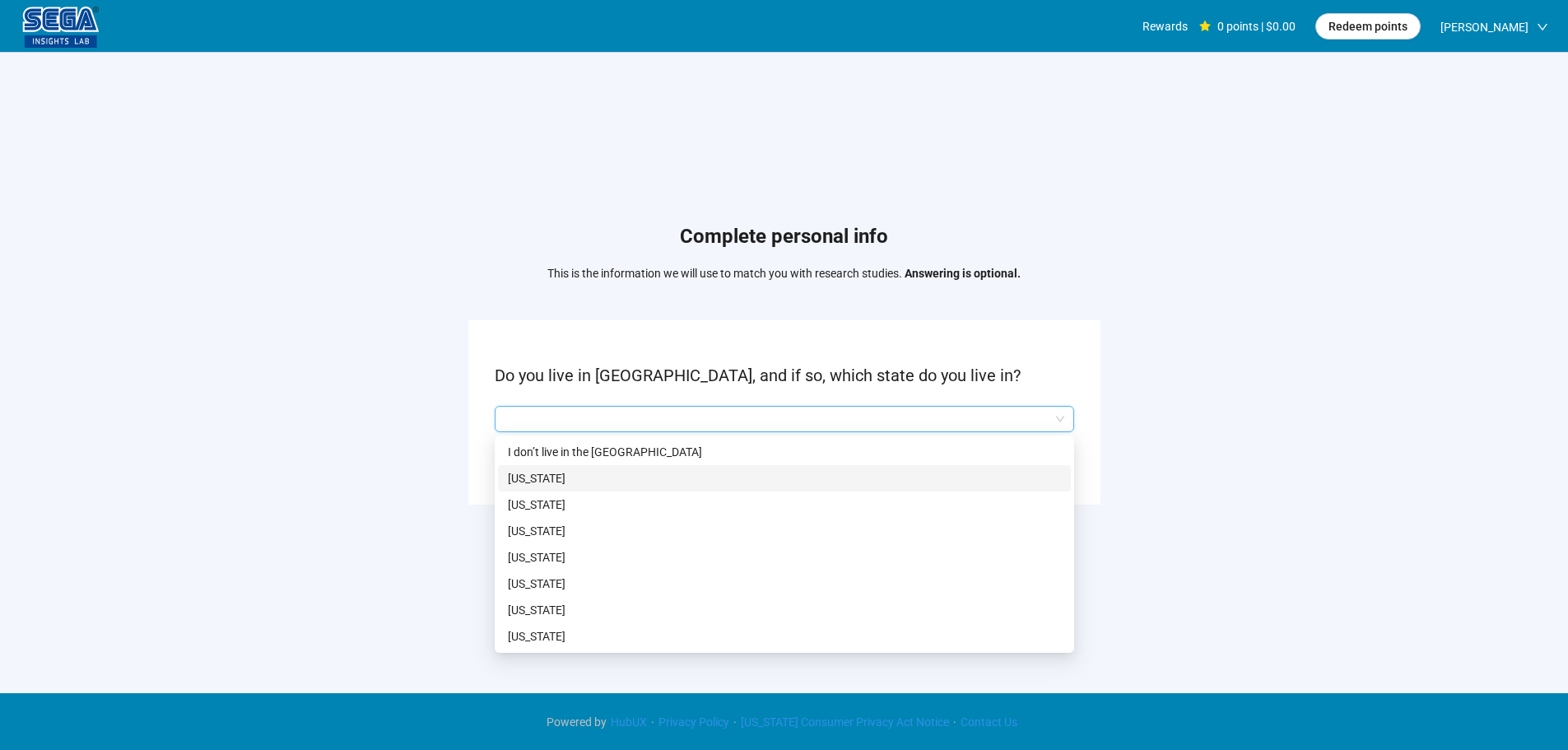
click at [546, 475] on p "[US_STATE]" at bounding box center [784, 478] width 553 height 18
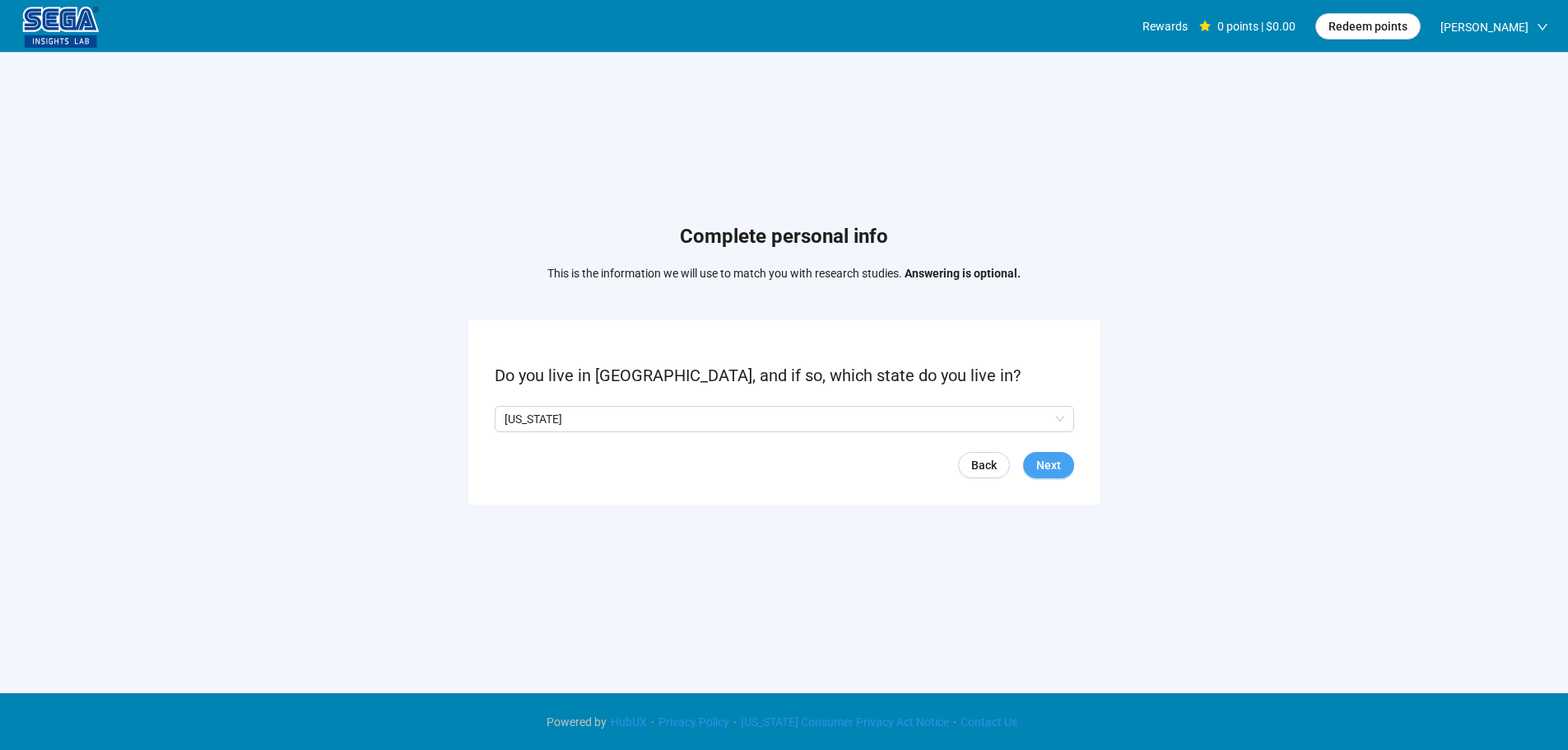
click at [1053, 458] on span "Next" at bounding box center [1049, 465] width 25 height 18
click at [550, 422] on span "No" at bounding box center [558, 419] width 18 height 18
click at [1057, 463] on span "Next" at bounding box center [1049, 465] width 25 height 18
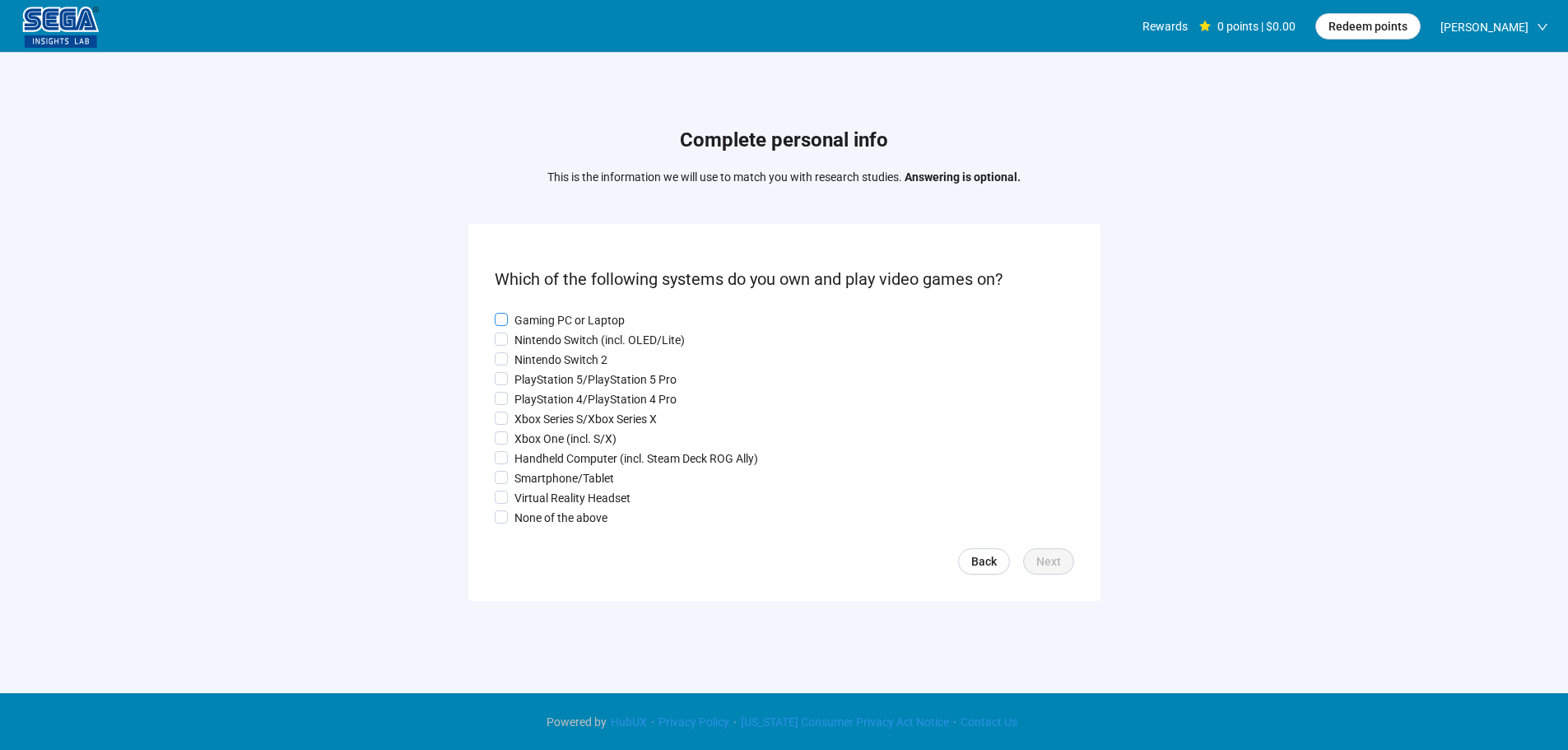
click at [552, 311] on p "Gaming PC or Laptop" at bounding box center [569, 320] width 110 height 18
click at [534, 340] on p "Nintendo Switch (incl. OLED/Lite)" at bounding box center [600, 340] width 171 height 18
drag, startPoint x: 534, startPoint y: 364, endPoint x: 535, endPoint y: 394, distance: 30.0
click at [534, 366] on p "Nintendo Switch 2" at bounding box center [561, 359] width 93 height 18
drag, startPoint x: 535, startPoint y: 394, endPoint x: 534, endPoint y: 411, distance: 17.0
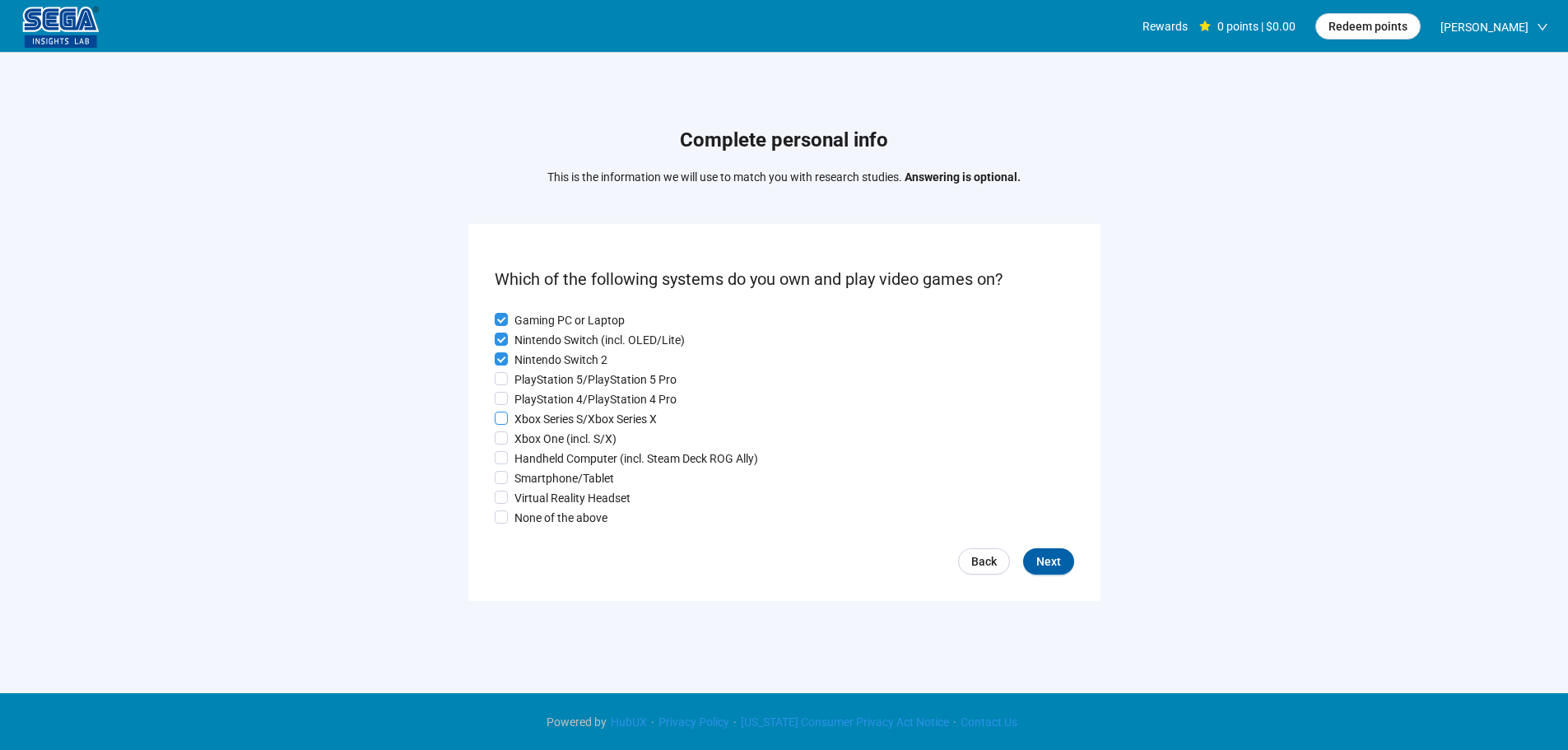
click at [535, 396] on p "PlayStation 4/PlayStation 4 Pro" at bounding box center [595, 400] width 162 height 18
click at [534, 415] on p "Xbox Series S/Xbox Series X" at bounding box center [586, 419] width 142 height 18
click at [534, 440] on p "Xbox One (incl. S/X)" at bounding box center [566, 439] width 102 height 18
click at [533, 458] on p "Handheld Computer (incl. Steam Deck ROG Ally)" at bounding box center [636, 459] width 244 height 18
click at [544, 374] on p "PlayStation 5/PlayStation 5 Pro" at bounding box center [595, 379] width 162 height 18
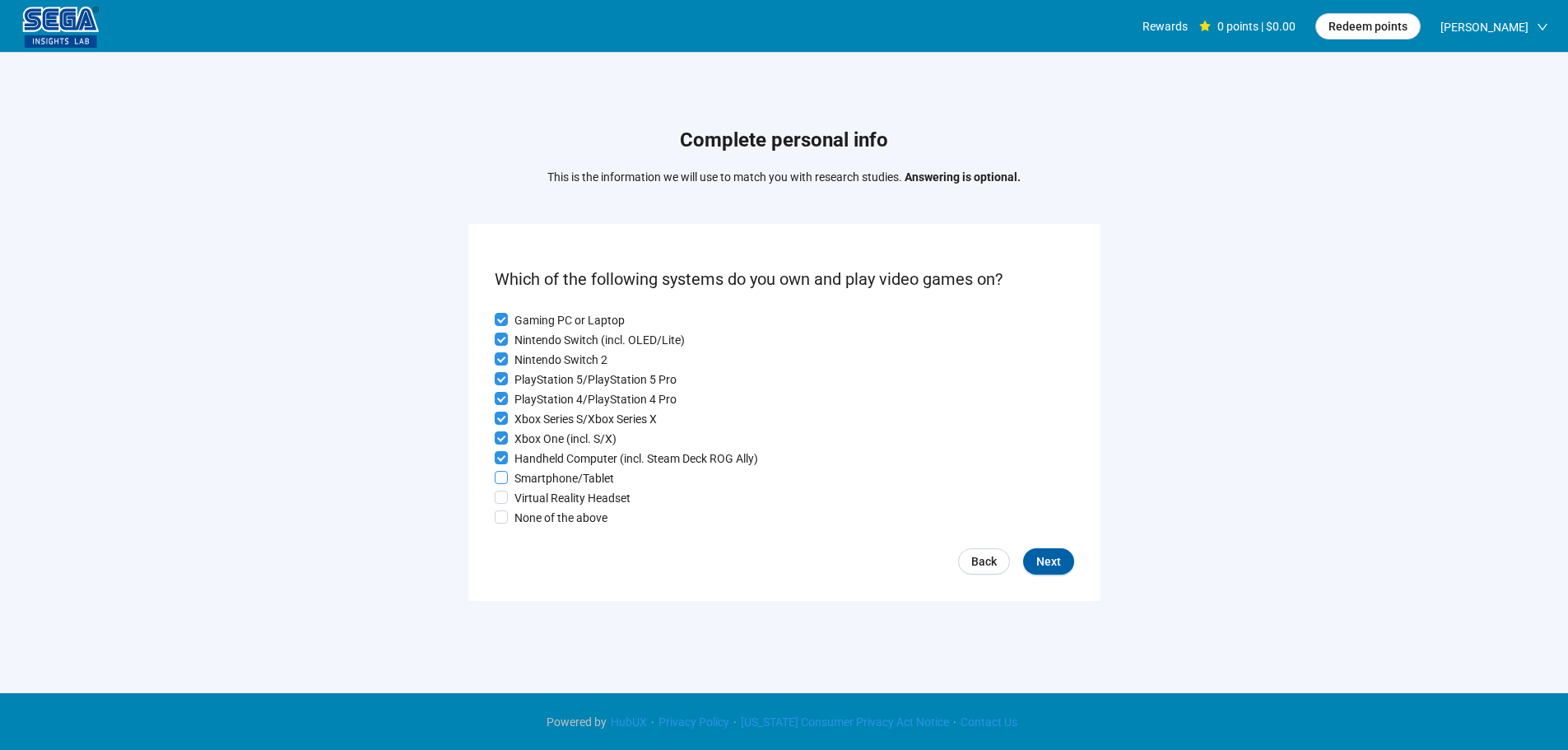
click at [542, 476] on p "Smartphone/Tablet" at bounding box center [564, 478] width 99 height 18
click at [535, 505] on p "Virtual Reality Headset" at bounding box center [573, 498] width 116 height 18
click at [1053, 564] on span "Next" at bounding box center [1049, 561] width 25 height 18
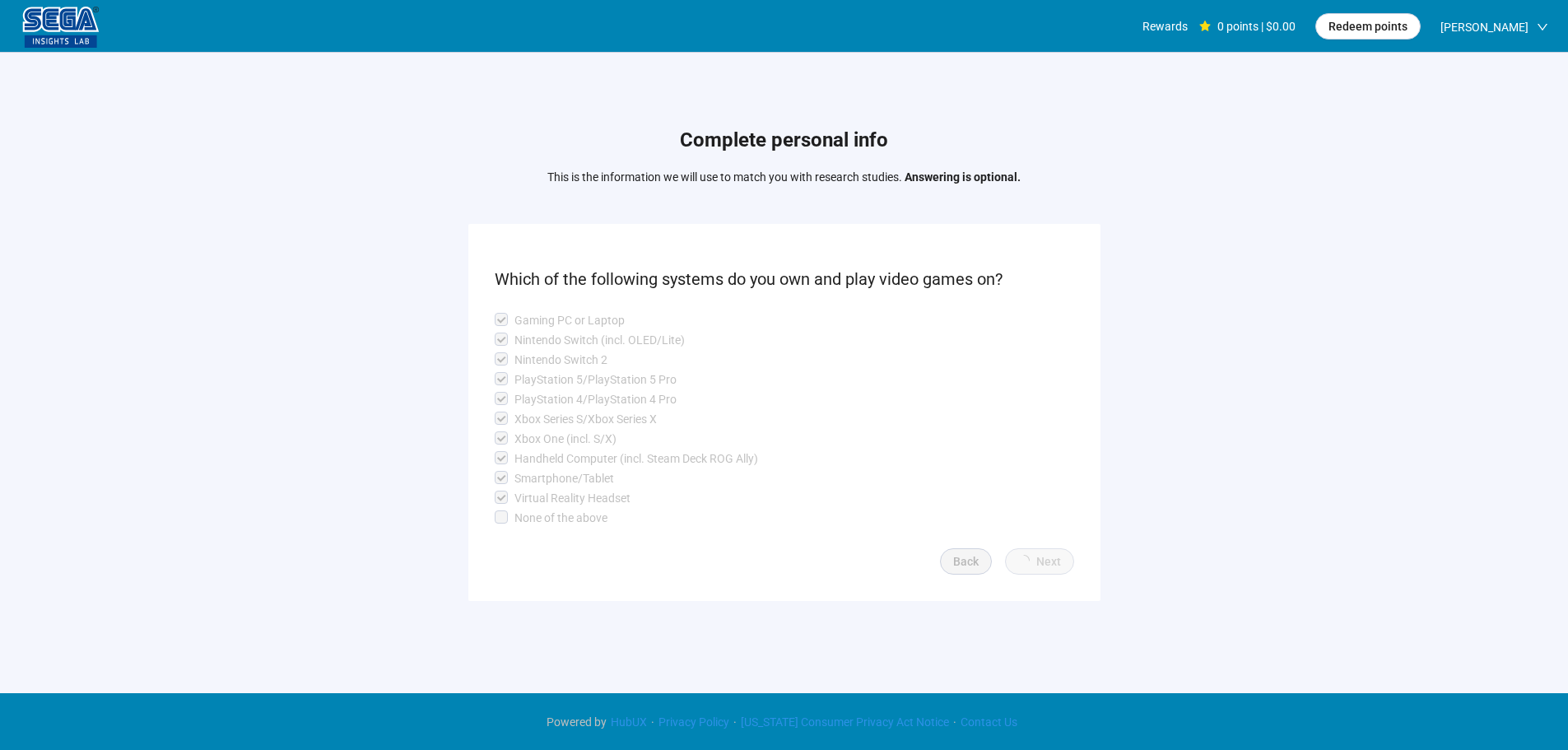
scroll to position [1, 0]
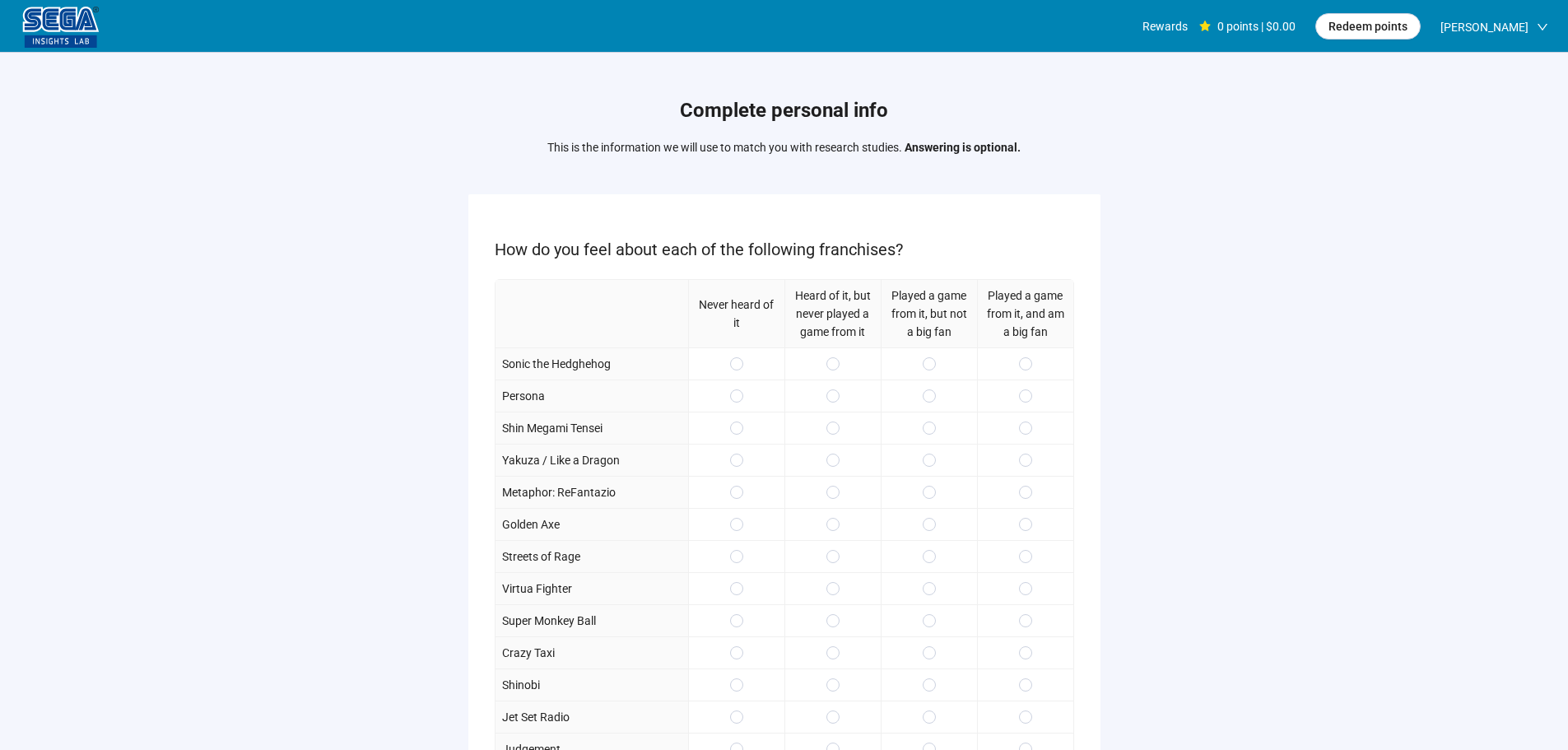
click at [293, 417] on div "Complete personal info This is the information we will use to match you with re…" at bounding box center [784, 487] width 1568 height 870
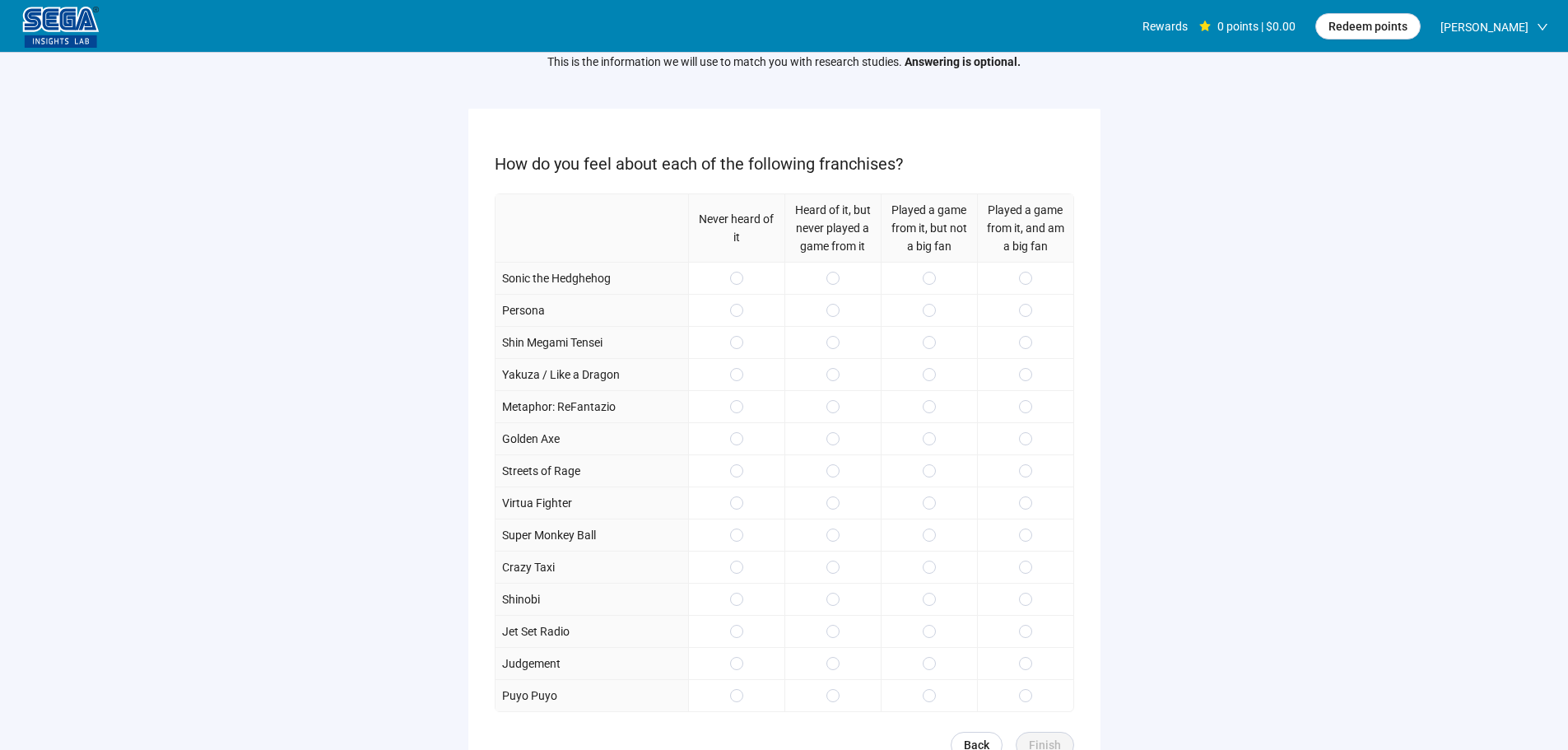
scroll to position [164, 0]
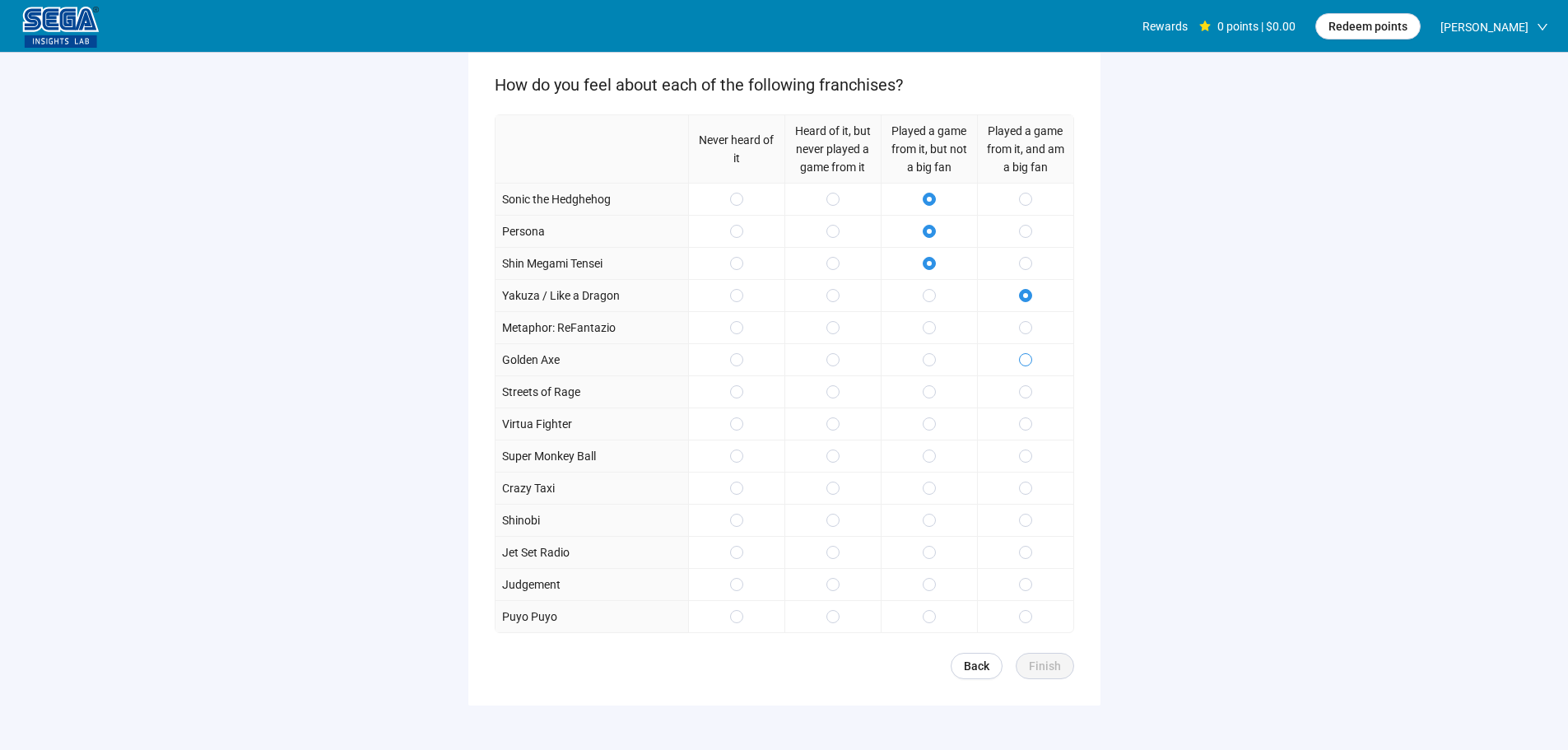
drag, startPoint x: 1020, startPoint y: 334, endPoint x: 1024, endPoint y: 352, distance: 18.4
click at [1021, 334] on span at bounding box center [1025, 327] width 13 height 13
drag, startPoint x: 1024, startPoint y: 434, endPoint x: 1028, endPoint y: 474, distance: 40.2
click at [1026, 450] on div "Never heard of it Heard of it, but never played a game from it Played a game fr…" at bounding box center [784, 374] width 579 height 518
click at [1028, 474] on div at bounding box center [1025, 488] width 97 height 32
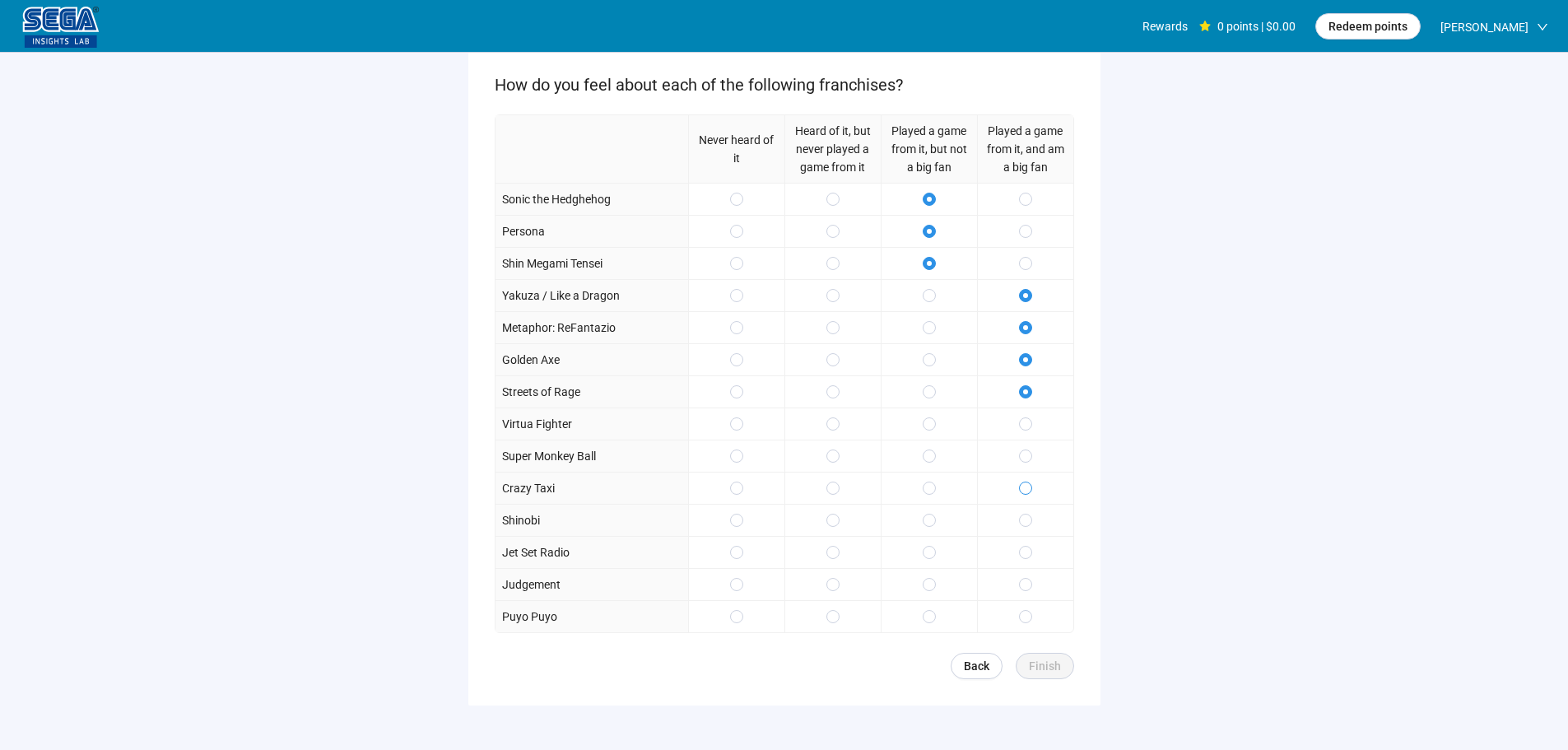
click at [1022, 493] on span at bounding box center [1025, 488] width 13 height 13
click at [1025, 441] on div at bounding box center [1025, 456] width 97 height 32
click at [933, 457] on span at bounding box center [929, 456] width 13 height 13
click at [933, 547] on span at bounding box center [929, 552] width 13 height 13
click at [1057, 662] on span "Finish" at bounding box center [1045, 666] width 32 height 18
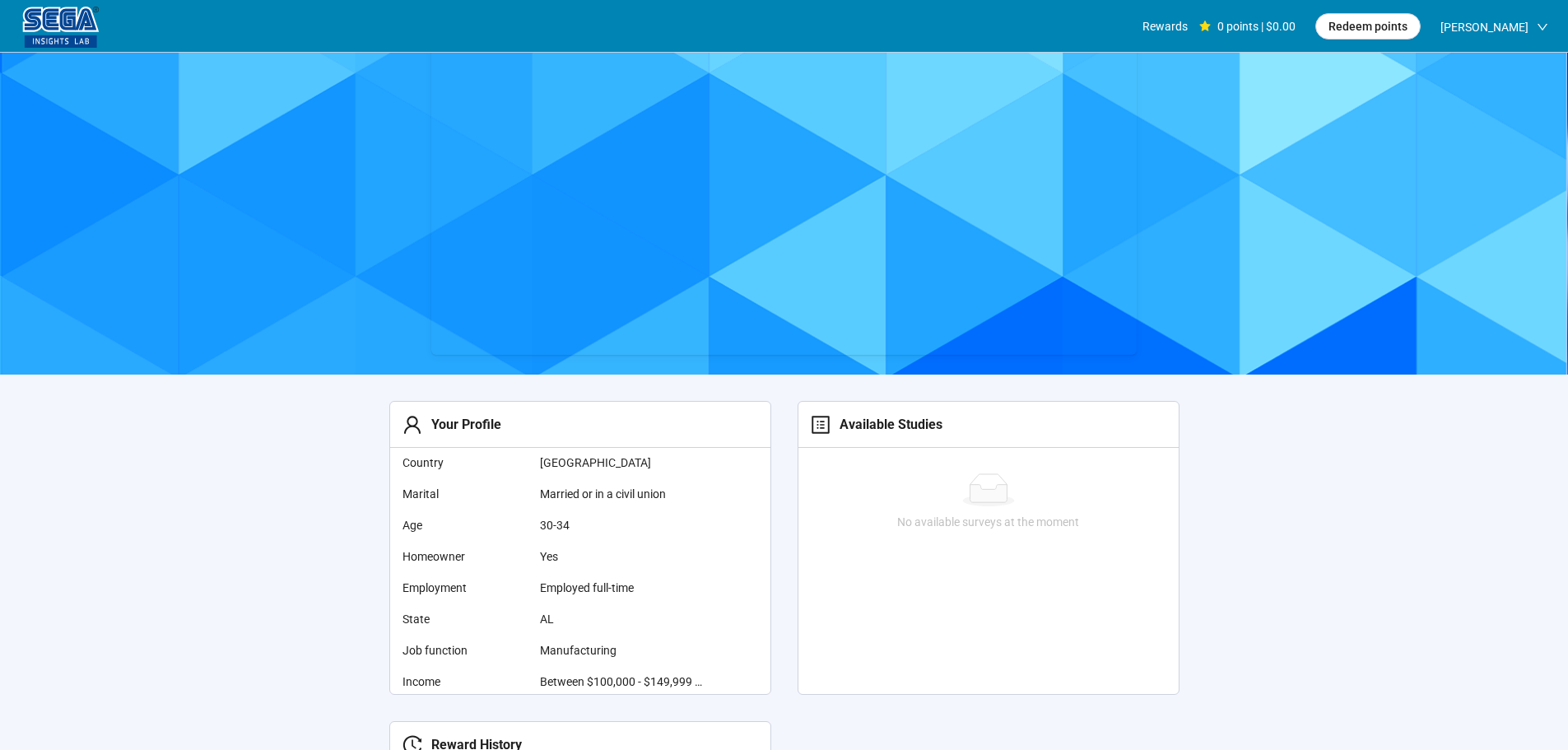
scroll to position [164, 0]
